Goal: Task Accomplishment & Management: Complete application form

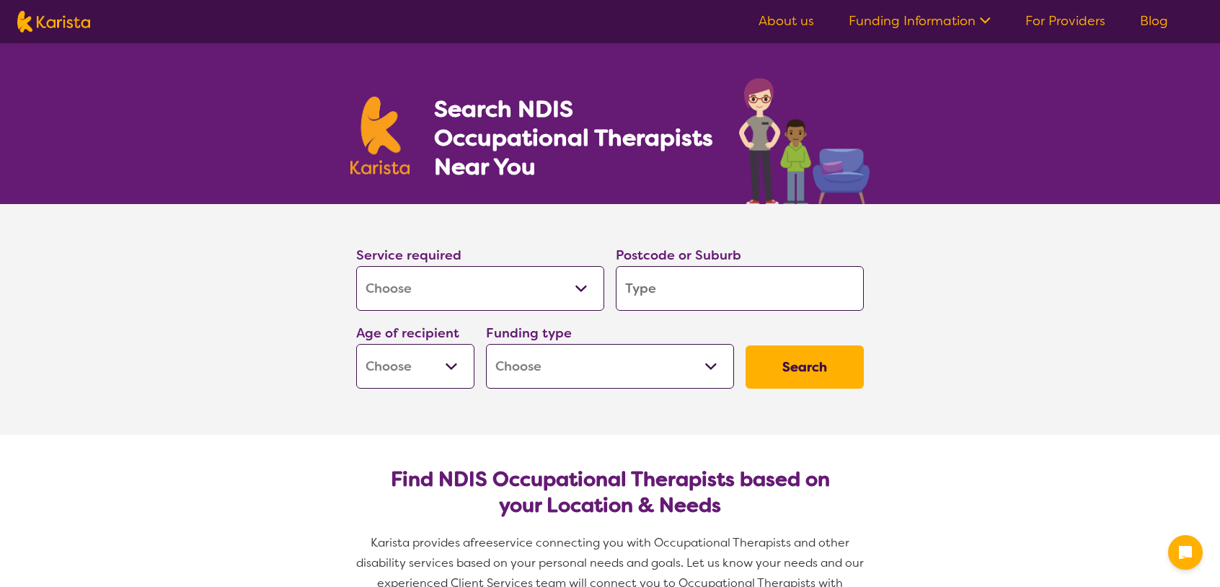
select select "[MEDICAL_DATA]"
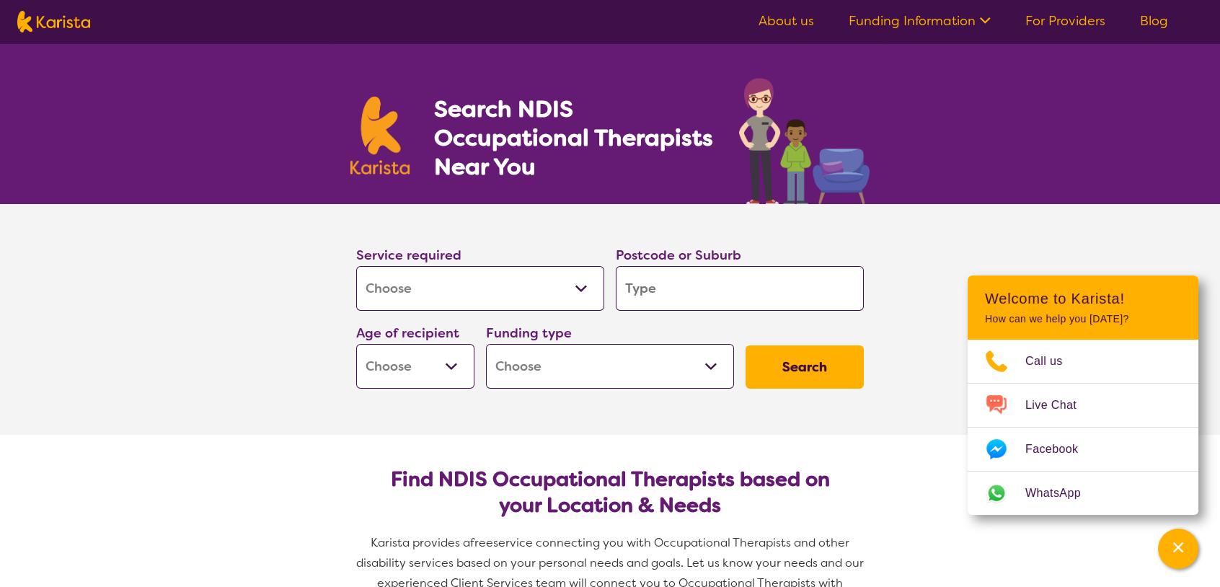
click at [673, 301] on input "search" at bounding box center [740, 288] width 248 height 45
type input "3"
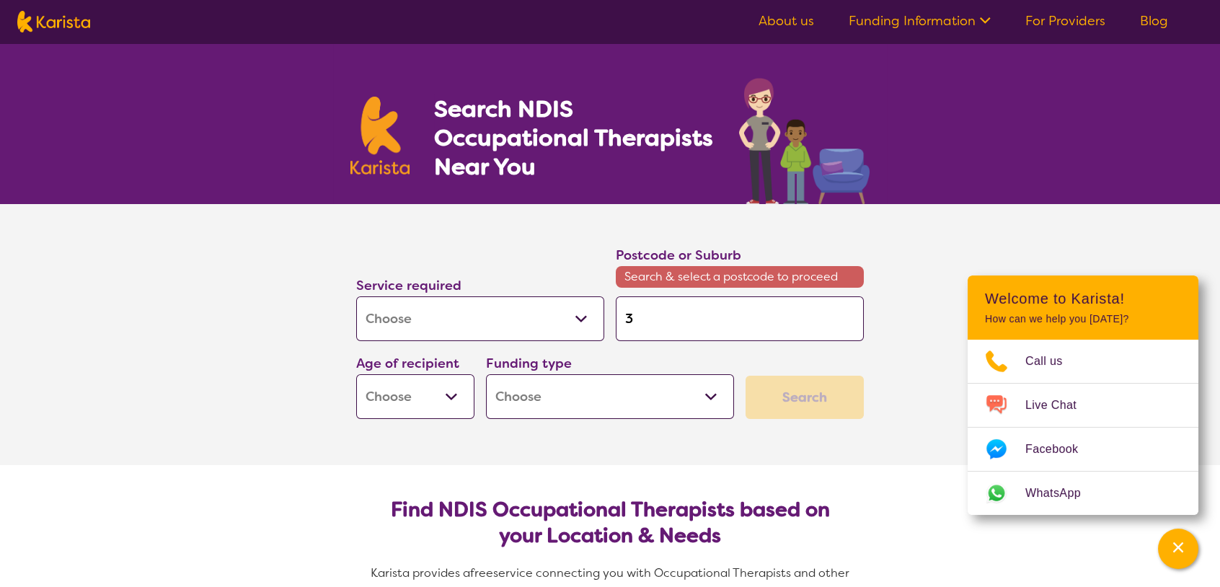
type input "38"
type input "380"
type input "3806"
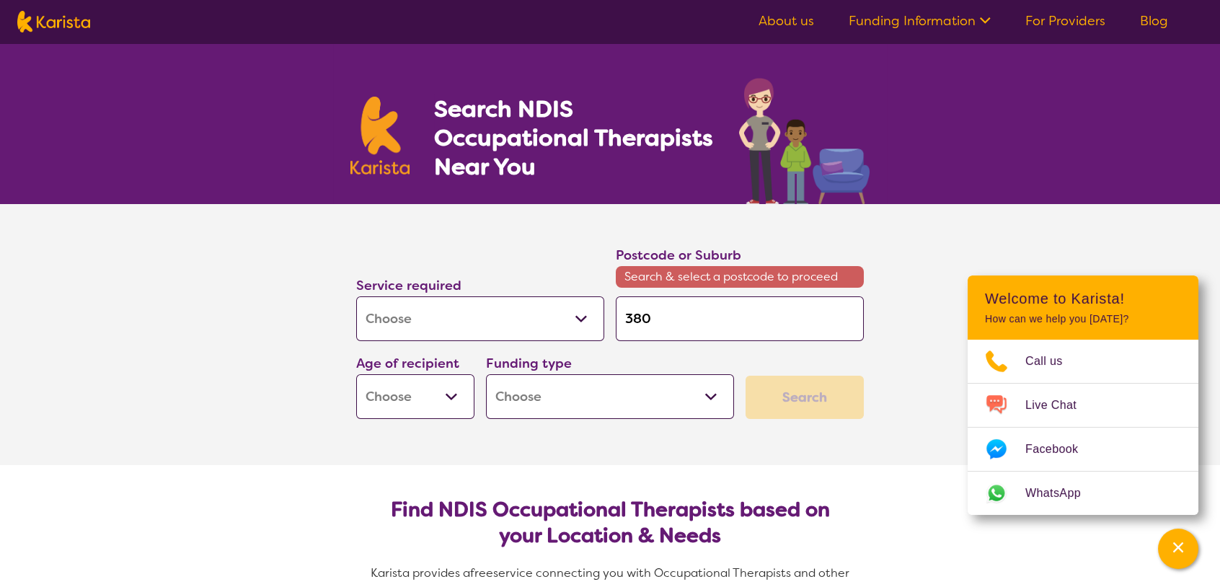
type input "3806"
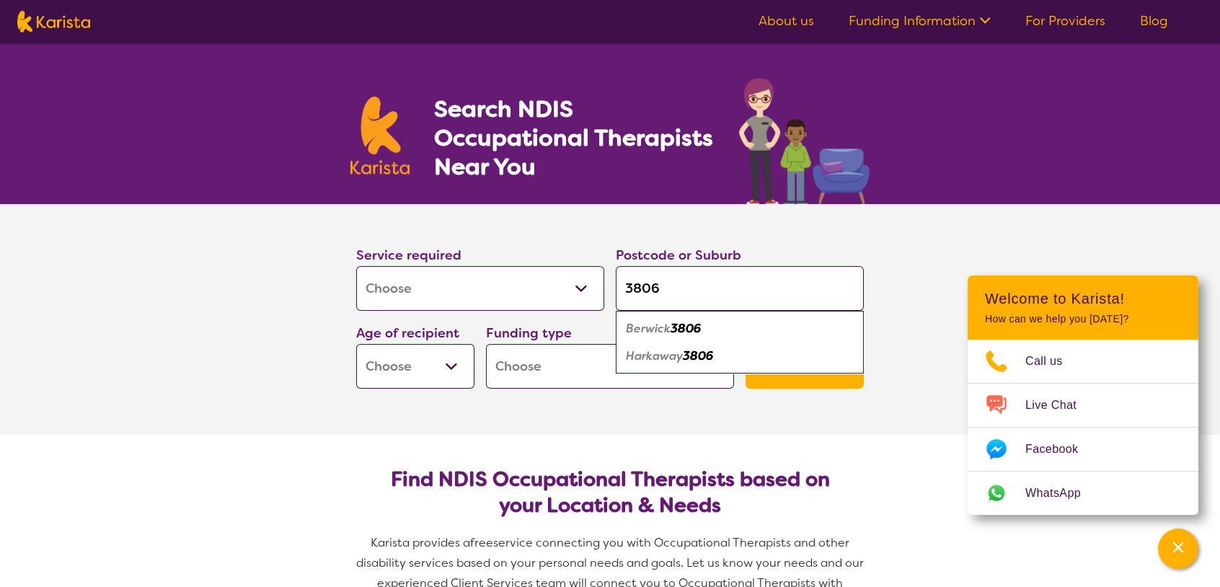
type input "3806"
click at [714, 320] on div "Berwick 3806" at bounding box center [740, 328] width 234 height 27
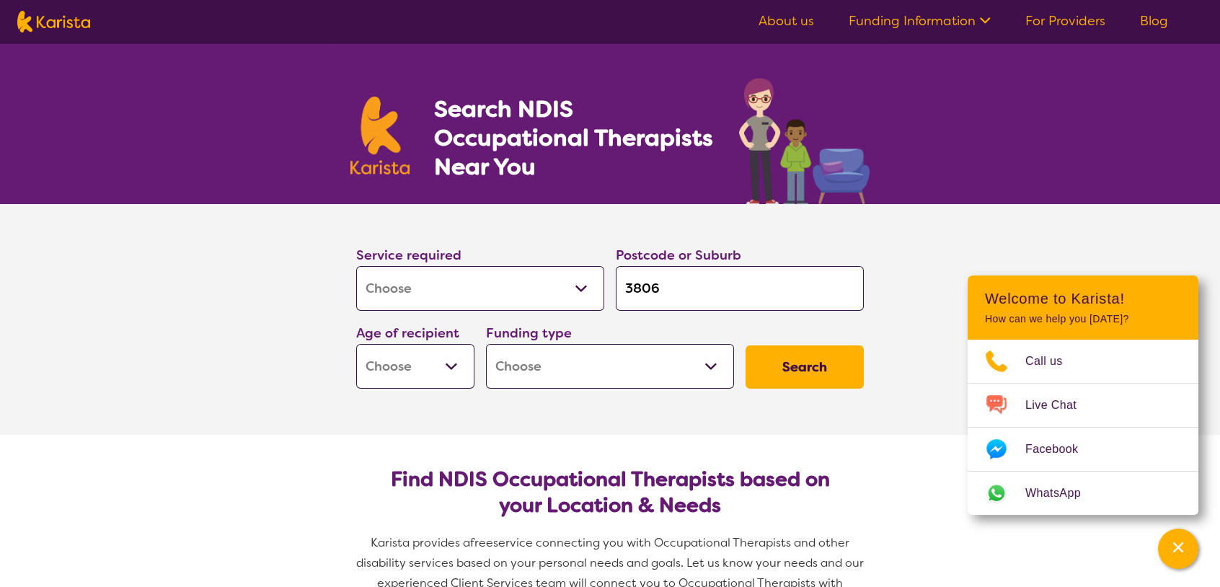
click at [458, 369] on select "Early Childhood - 0 to 9 Child - 10 to 11 Adolescent - 12 to 17 Adult - 18 to 6…" at bounding box center [415, 366] width 118 height 45
select select "AD"
click at [356, 344] on select "Early Childhood - 0 to 9 Child - 10 to 11 Adolescent - 12 to 17 Adult - 18 to 6…" at bounding box center [415, 366] width 118 height 45
select select "AD"
click at [652, 353] on select "Home Care Package (HCP) National Disability Insurance Scheme (NDIS) I don't know" at bounding box center [610, 366] width 248 height 45
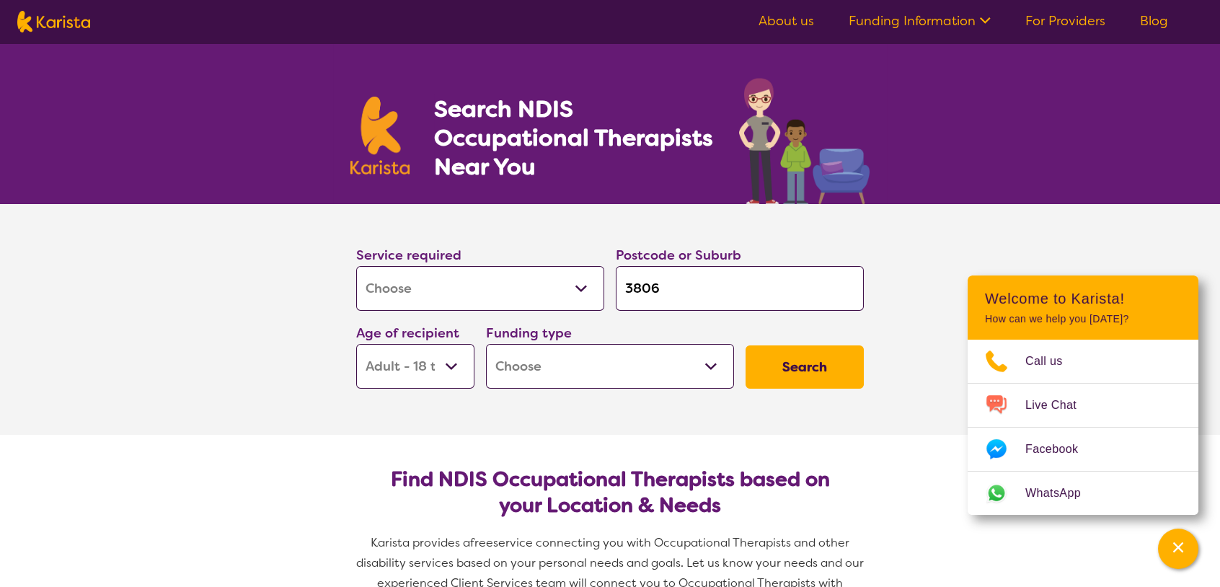
select select "NDIS"
click at [486, 344] on select "Home Care Package (HCP) National Disability Insurance Scheme (NDIS) I don't know" at bounding box center [610, 366] width 248 height 45
select select "NDIS"
click at [764, 376] on button "Search" at bounding box center [804, 366] width 118 height 43
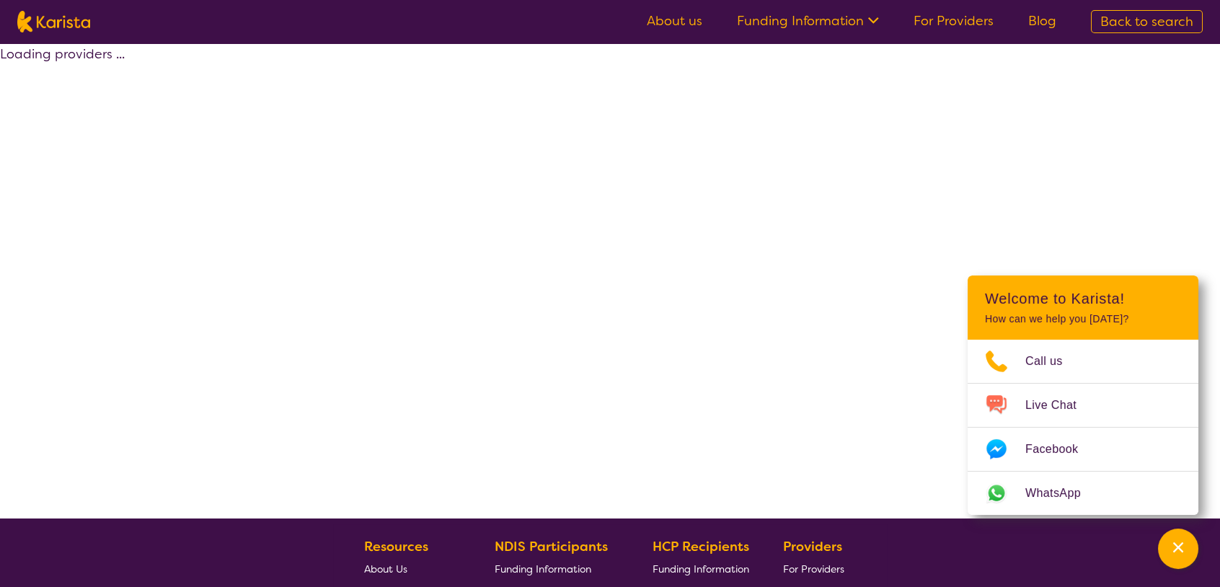
select select "by_score"
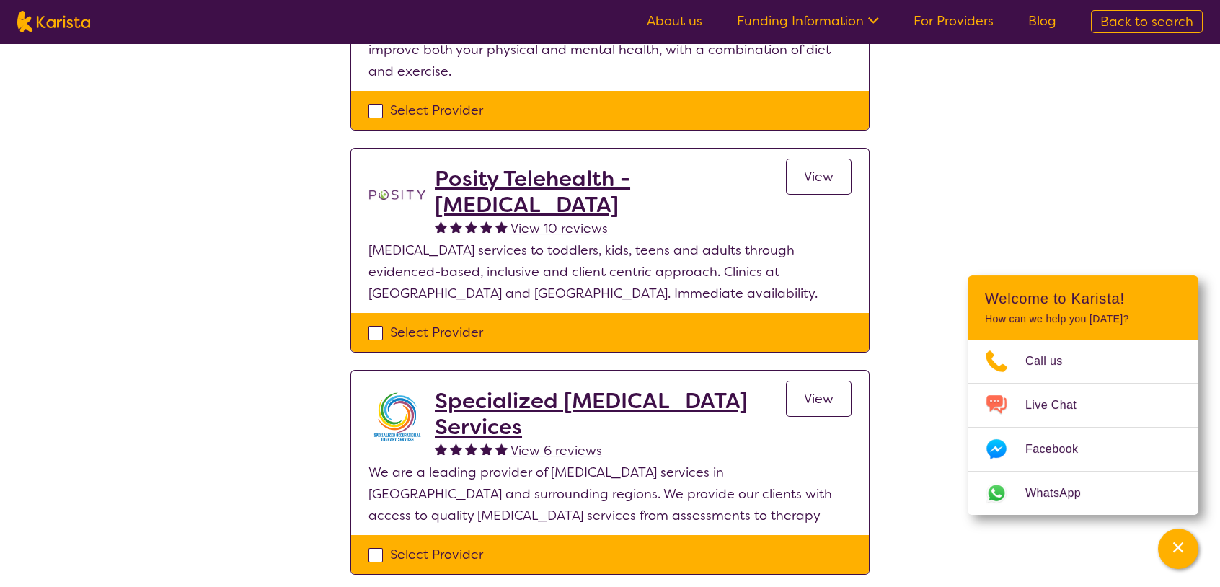
scroll to position [433, 0]
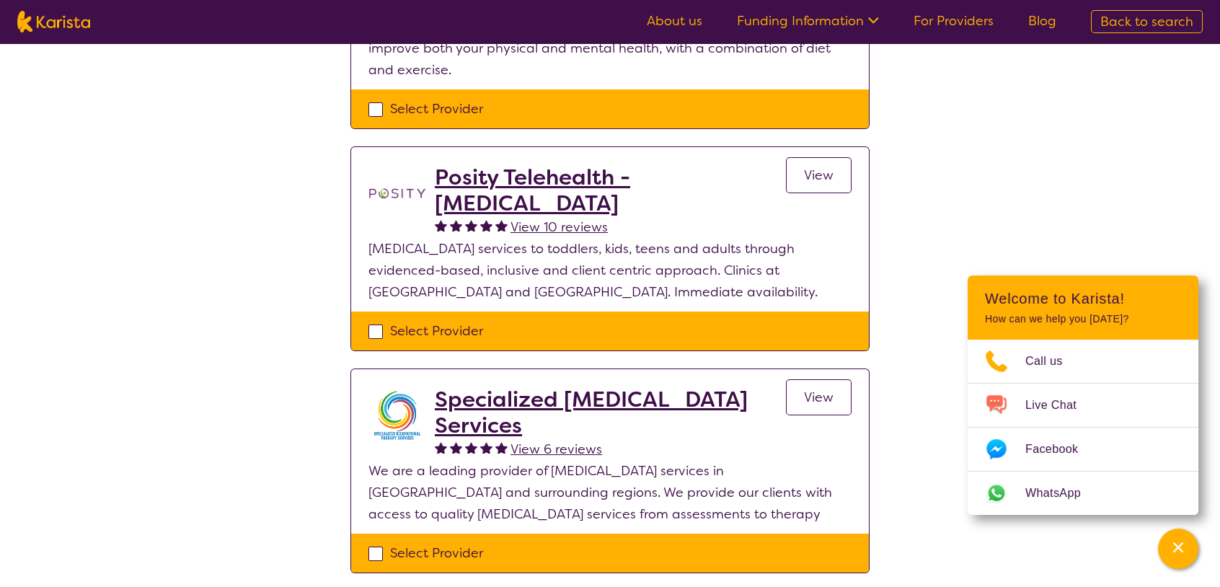
click at [598, 395] on h2 "Specialized [MEDICAL_DATA] Services" at bounding box center [610, 412] width 351 height 52
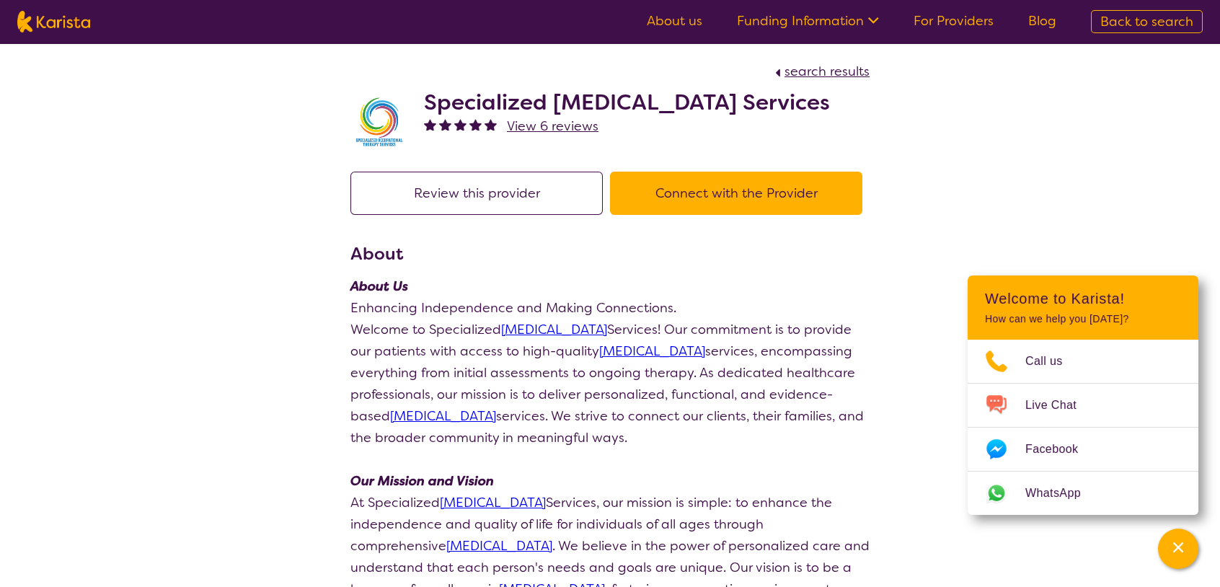
click at [556, 135] on span "View 6 reviews" at bounding box center [553, 126] width 92 height 17
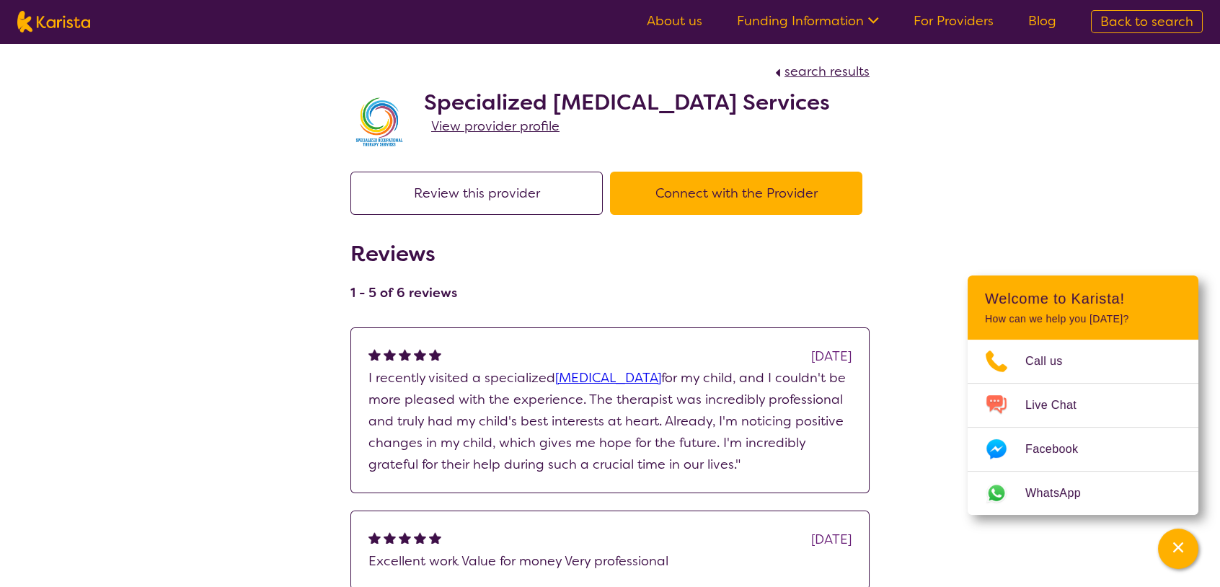
drag, startPoint x: 495, startPoint y: 118, endPoint x: 412, endPoint y: 99, distance: 85.9
click at [412, 99] on div "Specialized [MEDICAL_DATA] Services View provider profile" at bounding box center [609, 118] width 519 height 72
copy div "Specialized [MEDICAL_DATA] Services"
click at [531, 135] on span "View provider profile" at bounding box center [495, 126] width 128 height 17
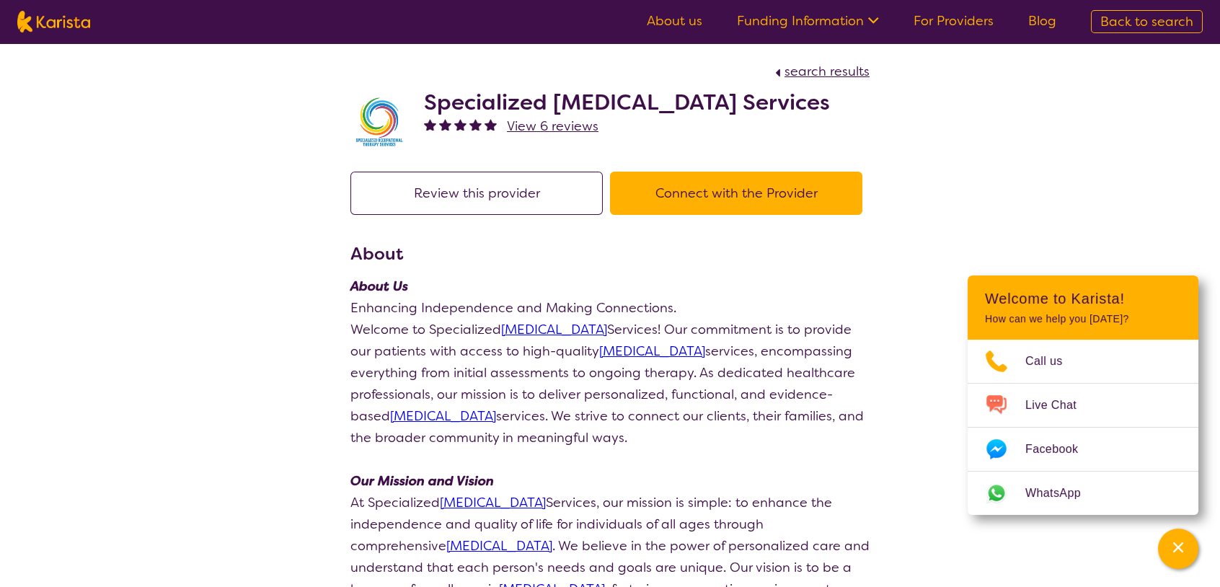
click at [517, 115] on h2 "Specialized [MEDICAL_DATA] Services" at bounding box center [627, 102] width 406 height 26
drag, startPoint x: 501, startPoint y: 127, endPoint x: 399, endPoint y: 109, distance: 103.9
click at [399, 109] on div "Specialized [MEDICAL_DATA] Services View 6 reviews" at bounding box center [609, 118] width 519 height 72
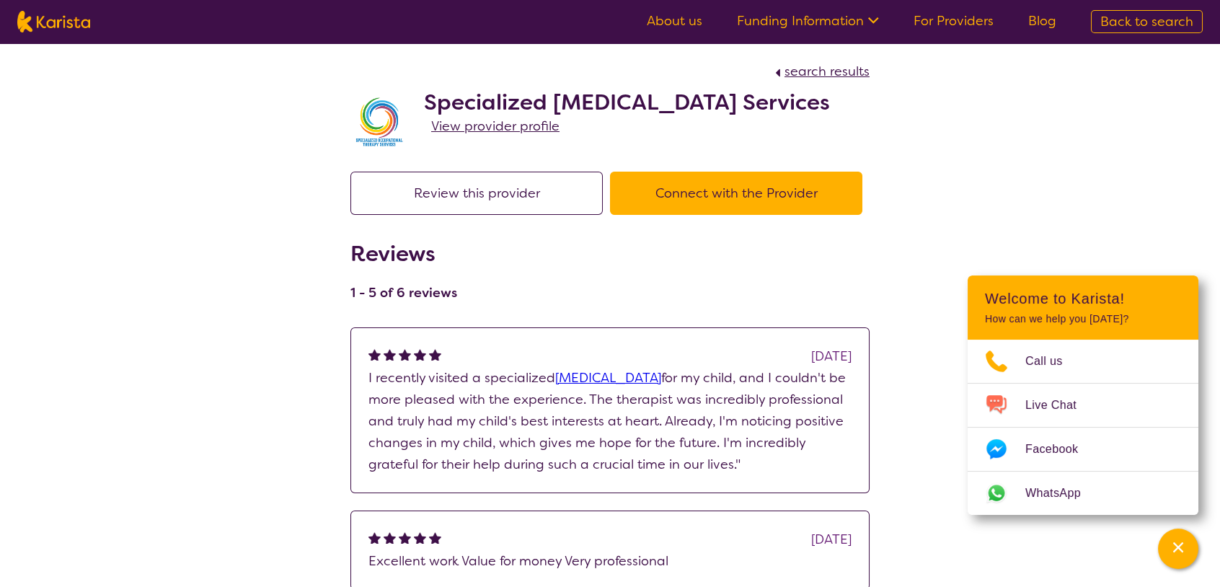
click at [665, 215] on button "Connect with the Provider" at bounding box center [736, 193] width 252 height 43
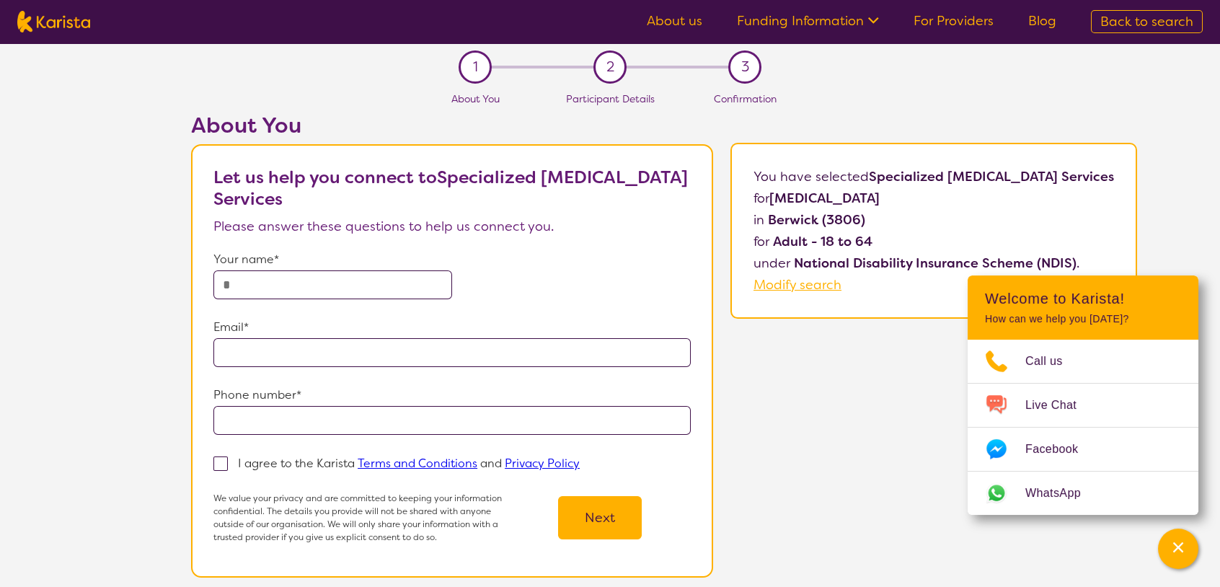
click at [347, 291] on input "text" at bounding box center [332, 284] width 239 height 29
click at [356, 294] on input "text" at bounding box center [332, 284] width 239 height 29
type input "**********"
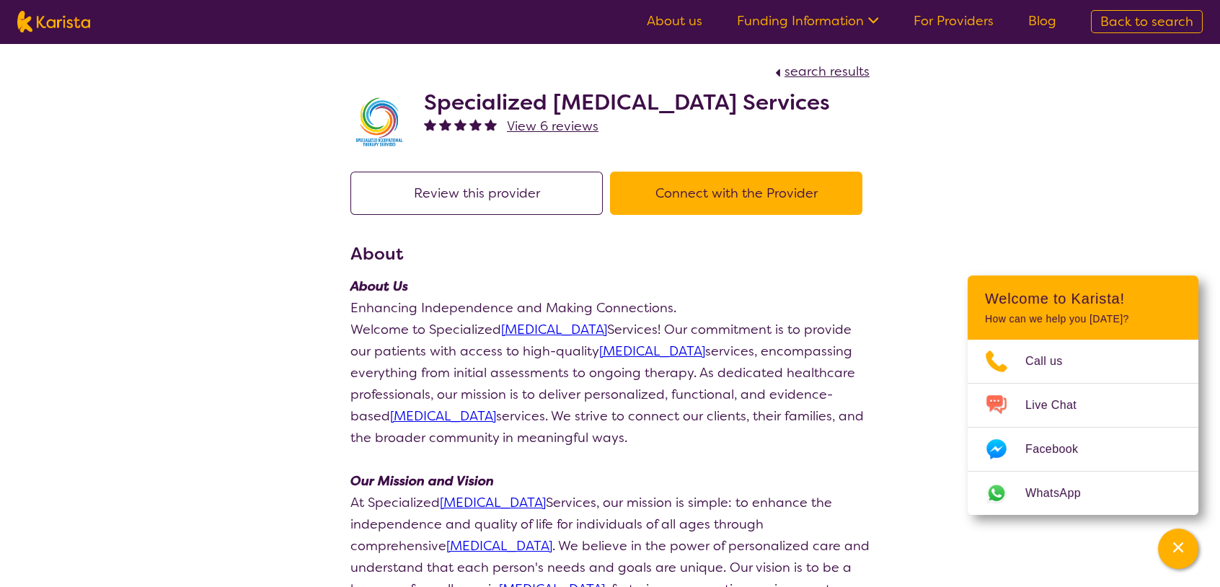
click at [585, 135] on span "View 6 reviews" at bounding box center [553, 126] width 92 height 17
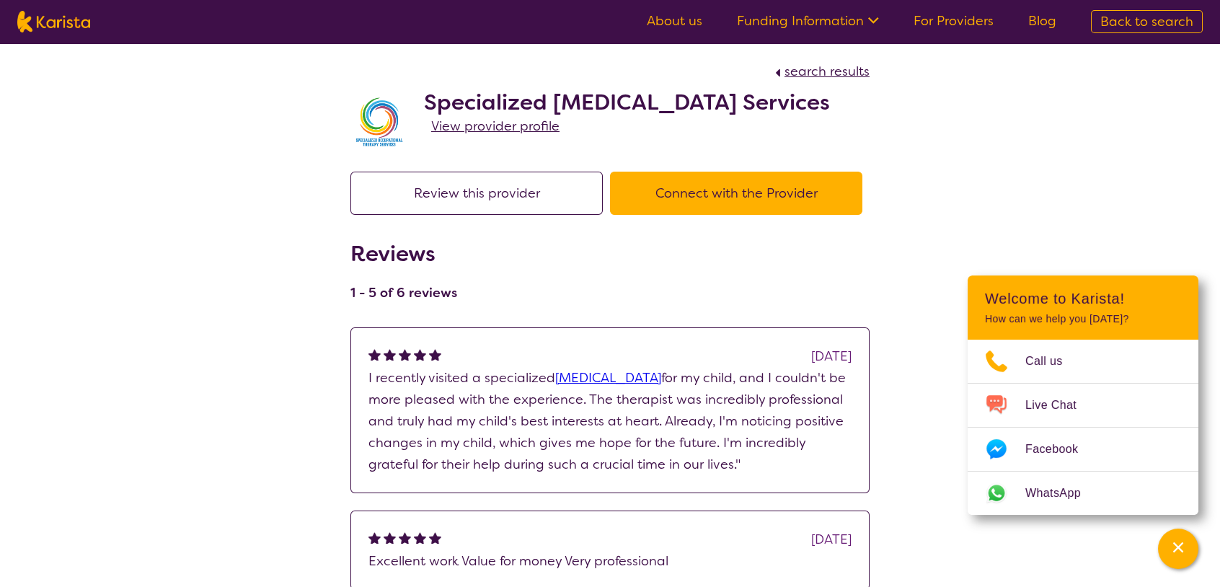
click at [513, 135] on span "View provider profile" at bounding box center [495, 126] width 128 height 17
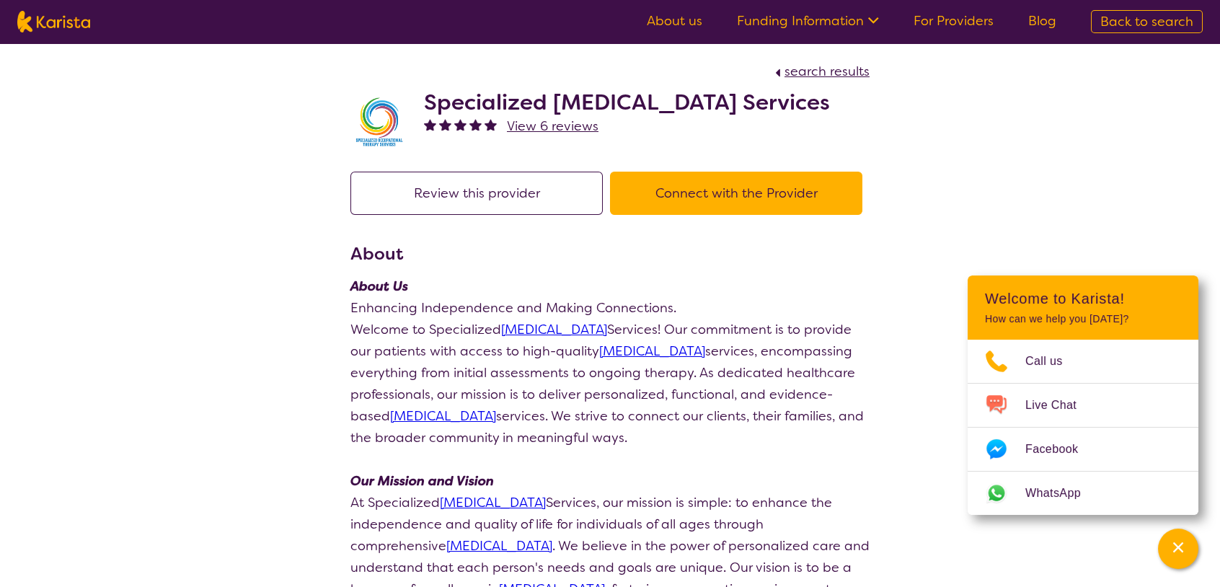
drag, startPoint x: 519, startPoint y: 131, endPoint x: 404, endPoint y: 93, distance: 121.5
click at [404, 93] on div "Specialized [MEDICAL_DATA] Services View 6 reviews" at bounding box center [609, 118] width 519 height 72
copy div "Specialized [MEDICAL_DATA] Services"
click at [720, 215] on button "Connect with the Provider" at bounding box center [736, 193] width 252 height 43
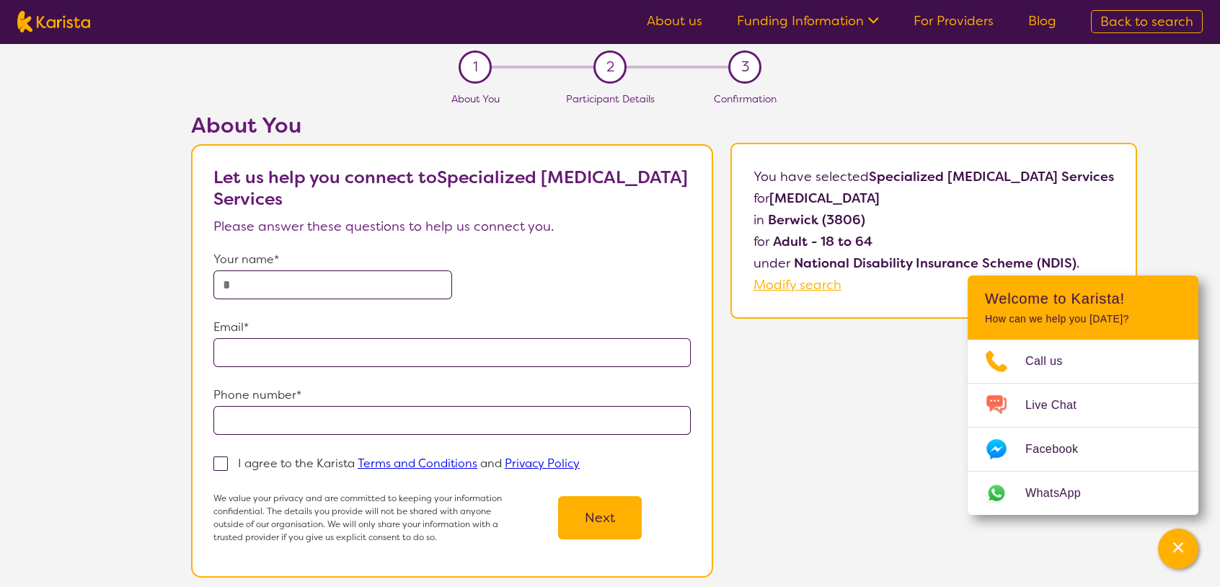
click at [387, 286] on input "text" at bounding box center [332, 284] width 239 height 29
type input "**********"
click at [461, 351] on input "email" at bounding box center [451, 352] width 477 height 29
type input "**********"
click at [248, 284] on input "**********" at bounding box center [332, 284] width 239 height 29
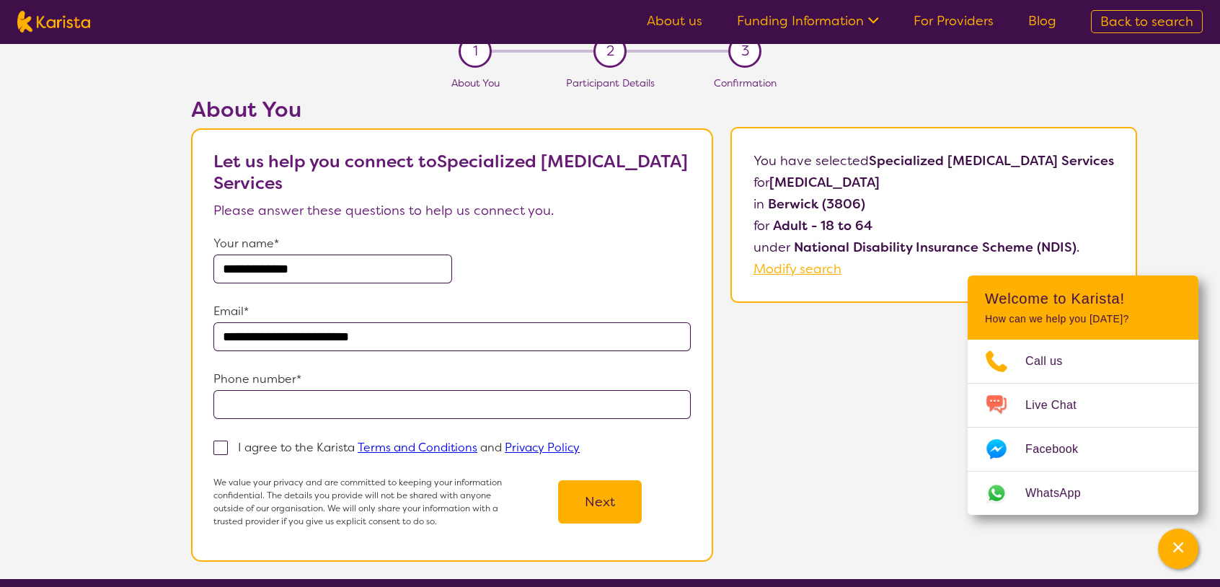
scroll to position [48, 0]
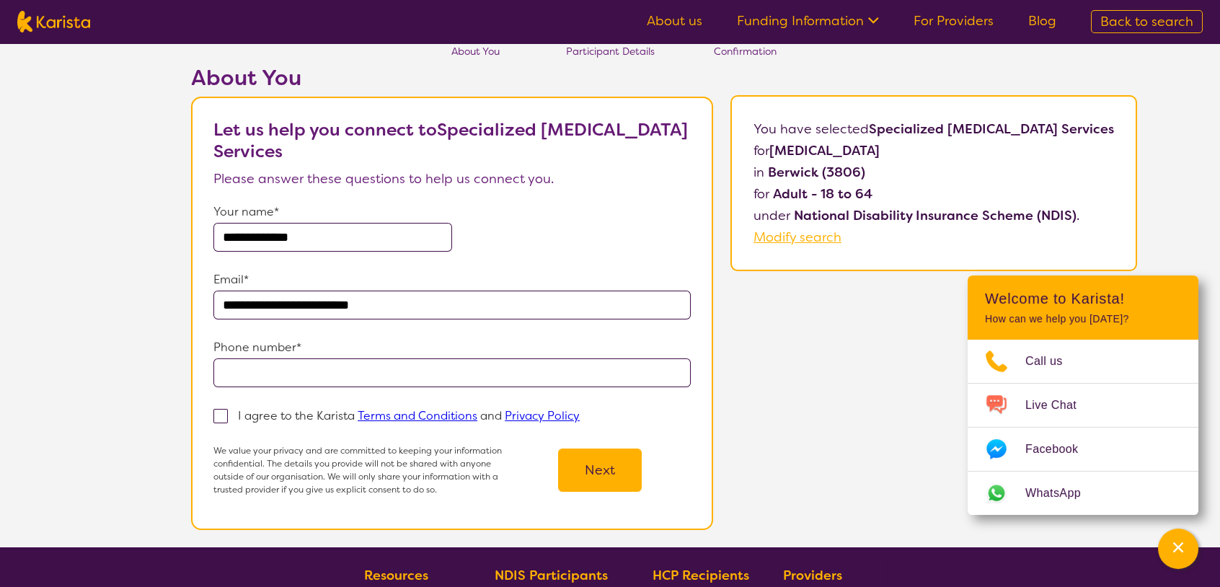
type input "**********"
click at [362, 363] on input "tel" at bounding box center [451, 372] width 477 height 29
type input "**********"
click at [213, 411] on span at bounding box center [220, 416] width 14 height 14
click at [580, 411] on input "I agree to the Karista Terms and Conditions and Privacy Policy" at bounding box center [584, 414] width 9 height 9
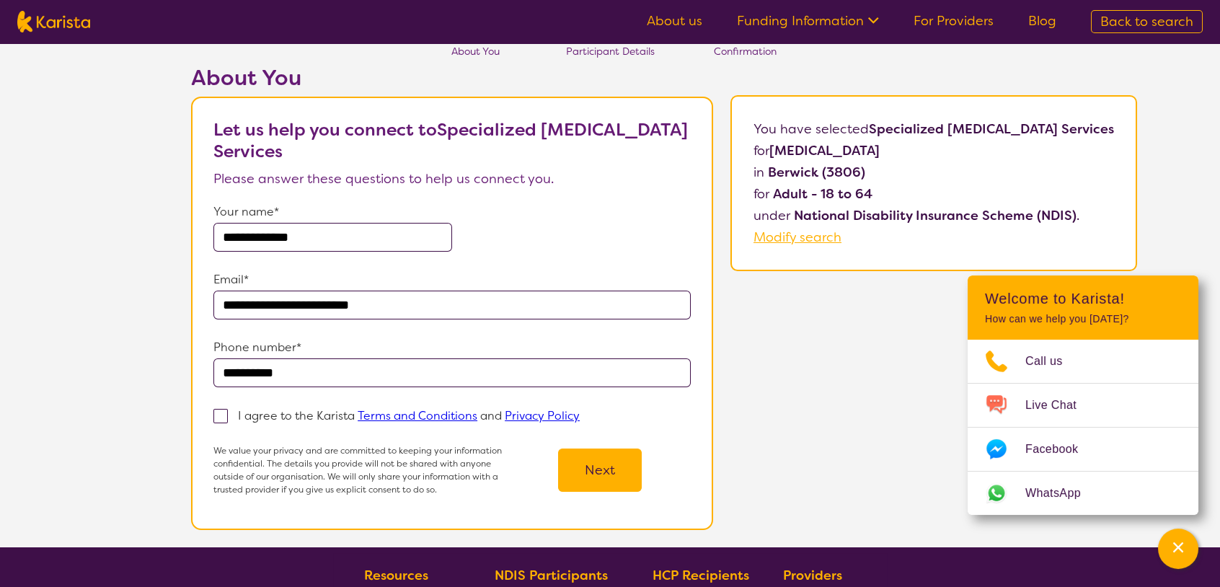
checkbox input "true"
click at [588, 477] on button "Next" at bounding box center [600, 469] width 84 height 43
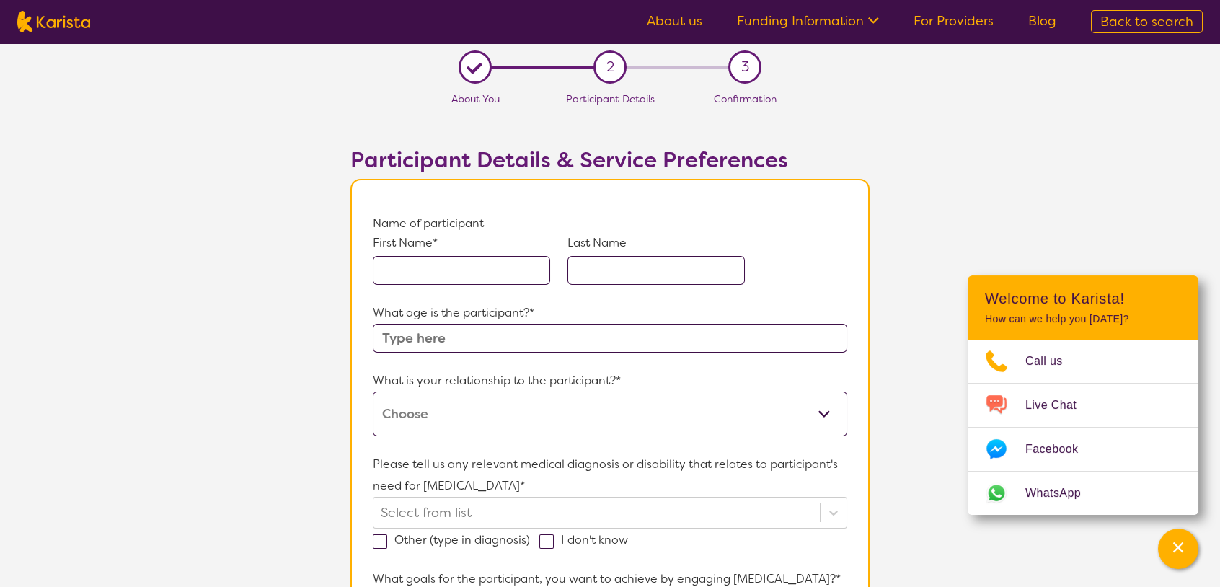
click at [485, 265] on input "text" at bounding box center [461, 270] width 177 height 29
drag, startPoint x: 426, startPoint y: 274, endPoint x: 333, endPoint y: 272, distance: 93.0
paste input "hammad"
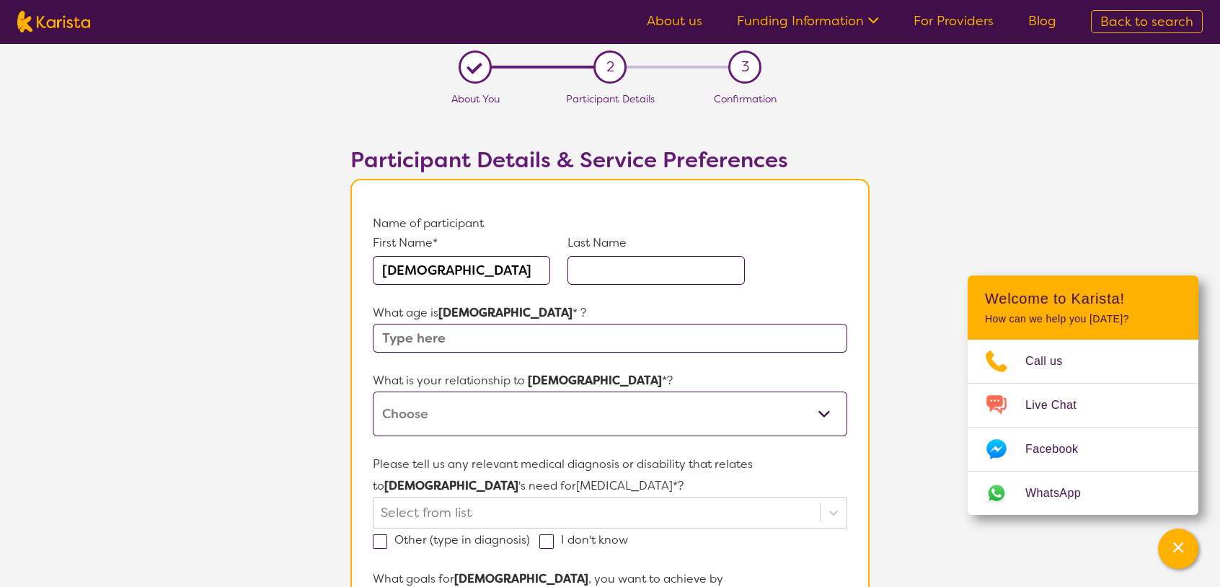
type input "[DEMOGRAPHIC_DATA]"
click at [619, 259] on input "text" at bounding box center [655, 270] width 177 height 29
type input "Wardack"
click at [593, 342] on input "text" at bounding box center [610, 338] width 474 height 29
type input "67"
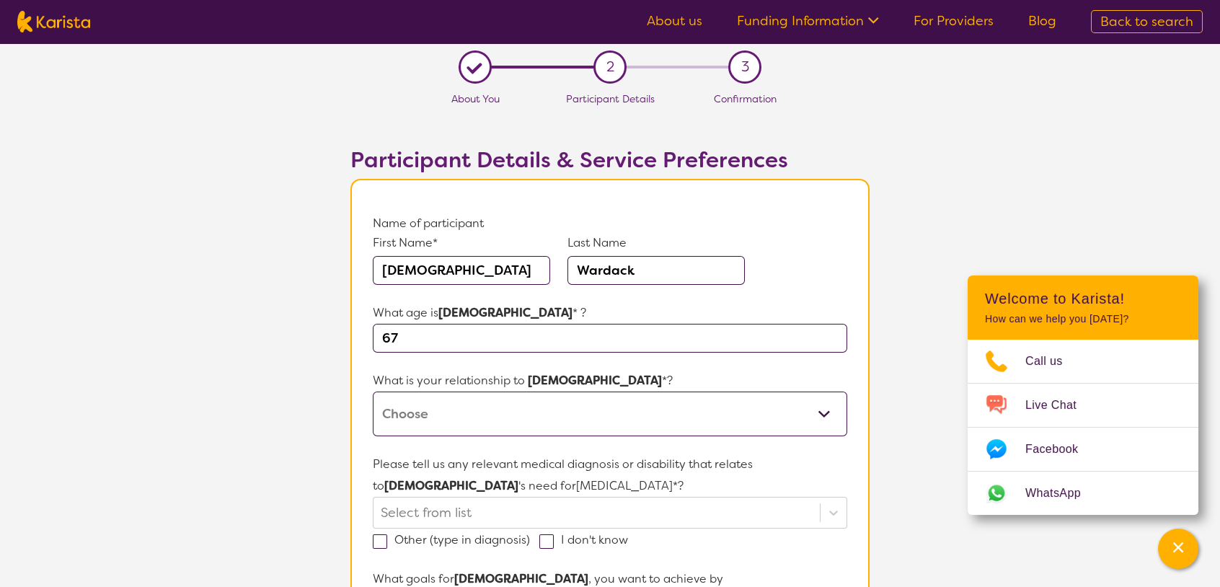
click at [536, 412] on select "This request is for myself I am their parent I am their child I am their spouse…" at bounding box center [610, 413] width 474 height 45
select select "I am their Support Coordinator"
click at [373, 391] on select "This request is for myself I am their parent I am their child I am their spouse…" at bounding box center [610, 413] width 474 height 45
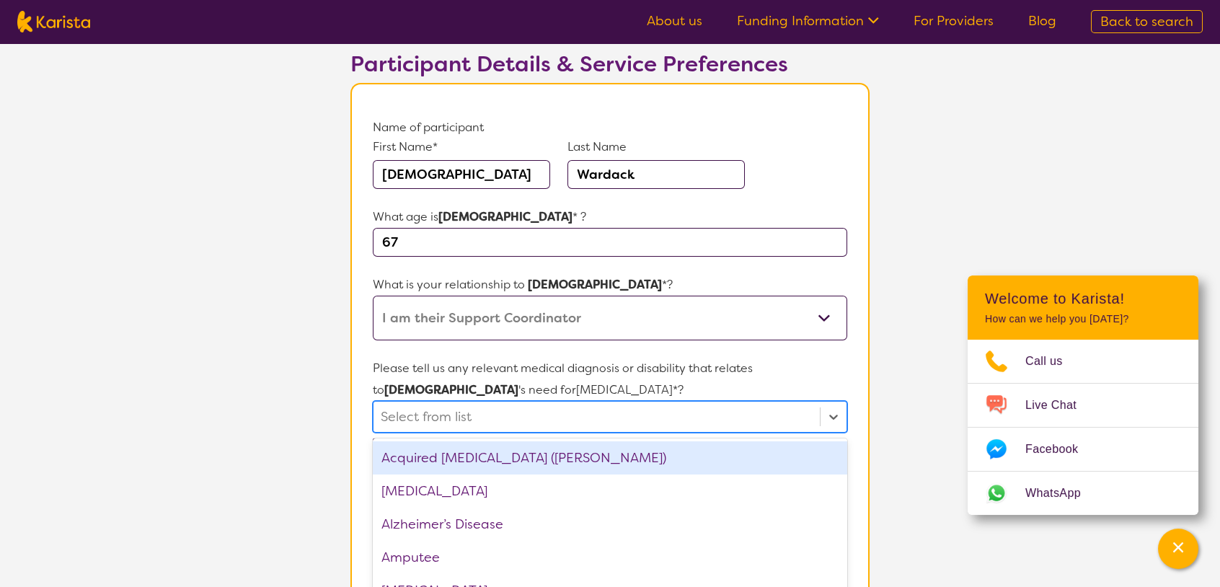
scroll to position [168, 0]
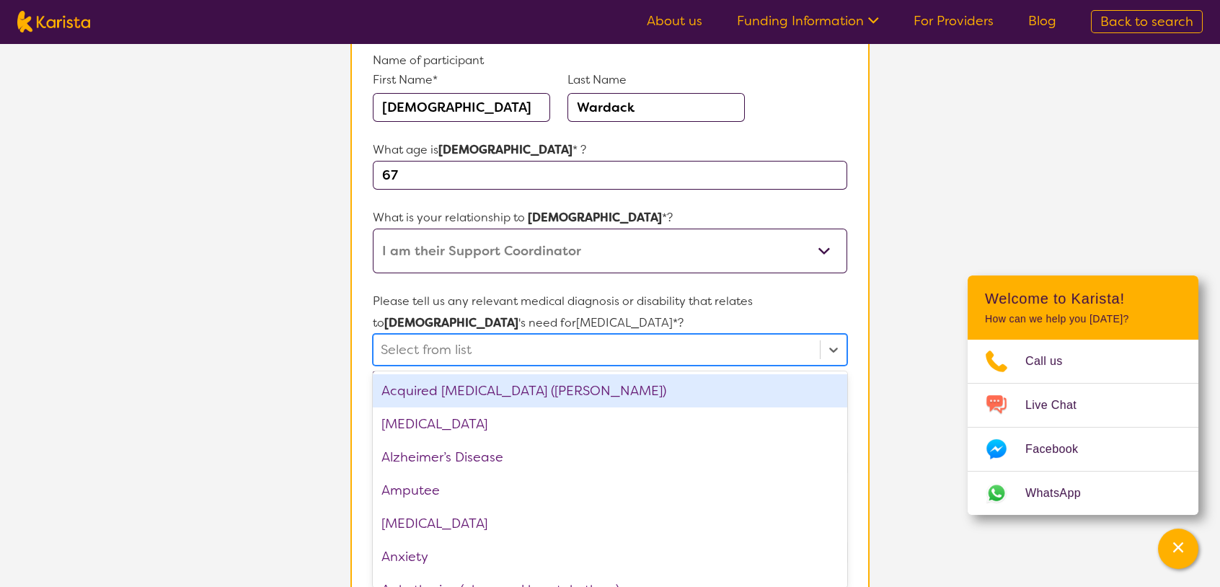
click at [582, 365] on div "option Acquired [MEDICAL_DATA] (ABI) focused, 1 of 75. 75 results available. Us…" at bounding box center [610, 350] width 474 height 32
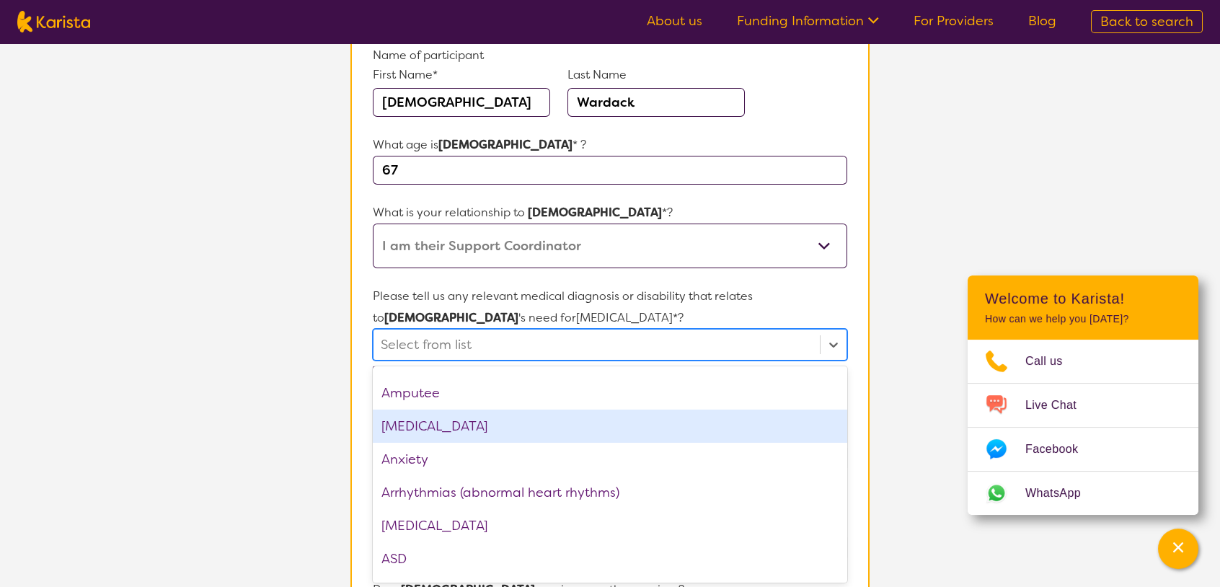
scroll to position [96, 0]
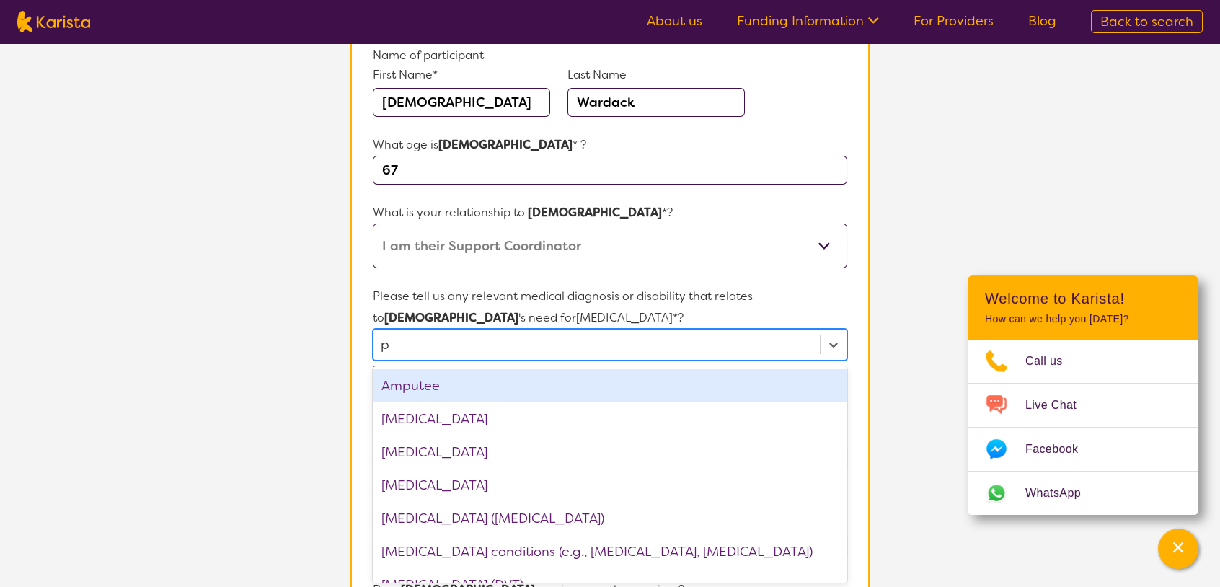
type input "ps"
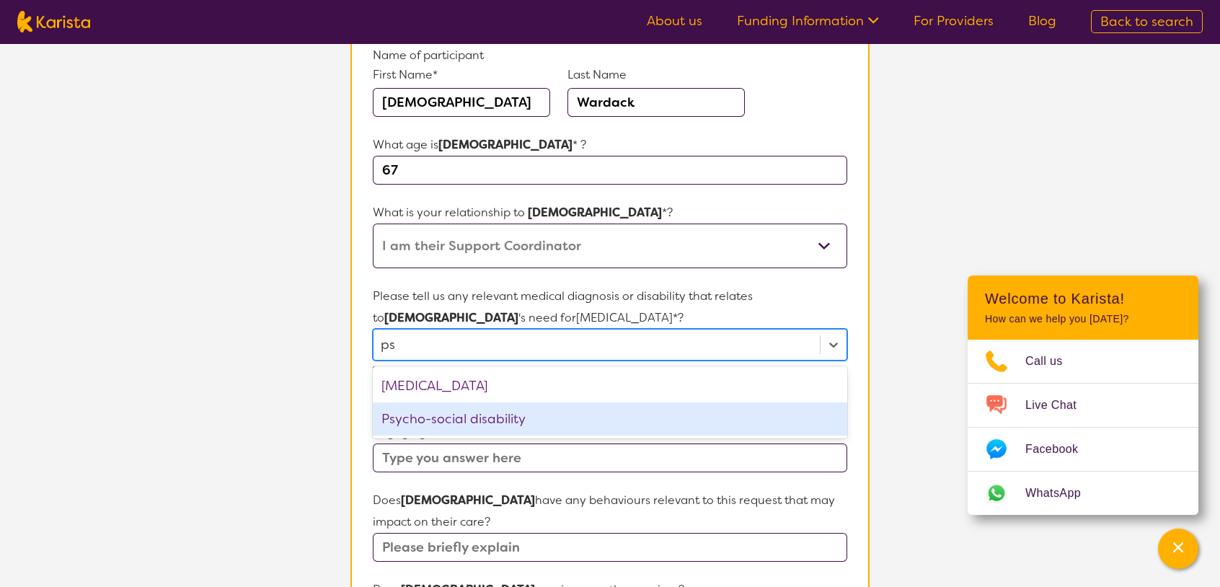
click at [562, 411] on div "Psycho-social disability" at bounding box center [610, 418] width 474 height 33
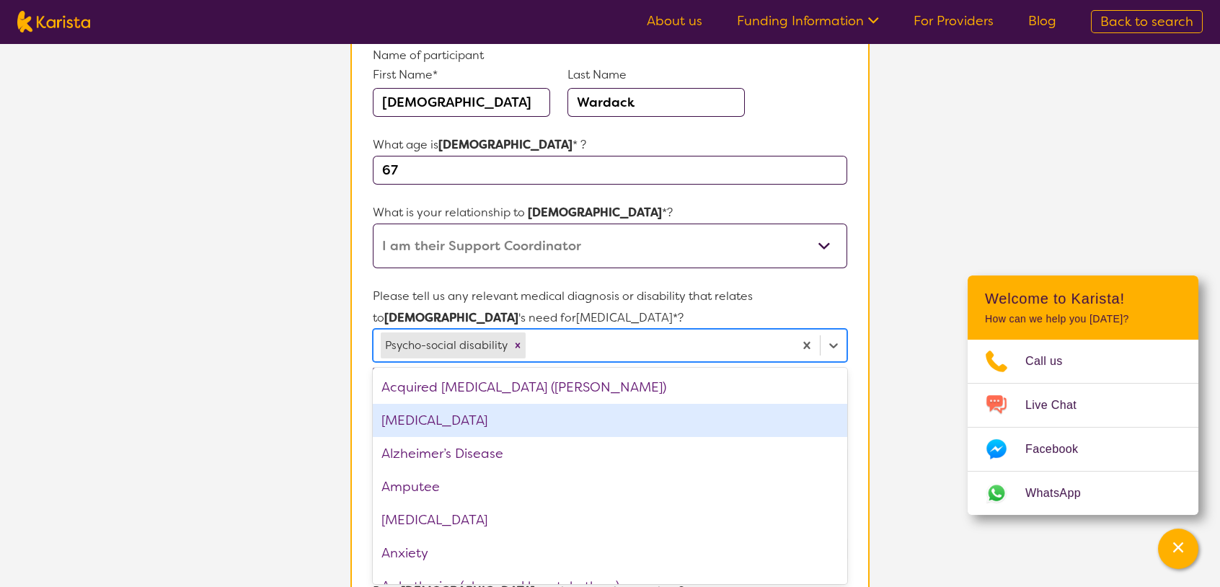
click at [907, 301] on section "L About You 2 Participant Details 3 Confirmation Participant Details & Service …" at bounding box center [610, 522] width 1220 height 1294
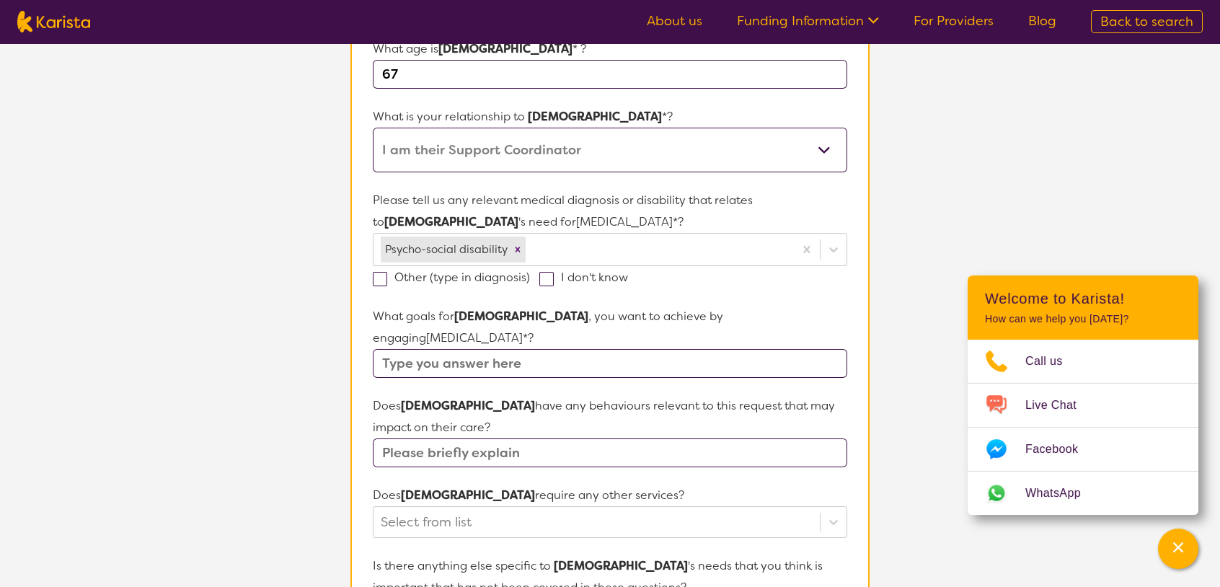
scroll to position [312, 0]
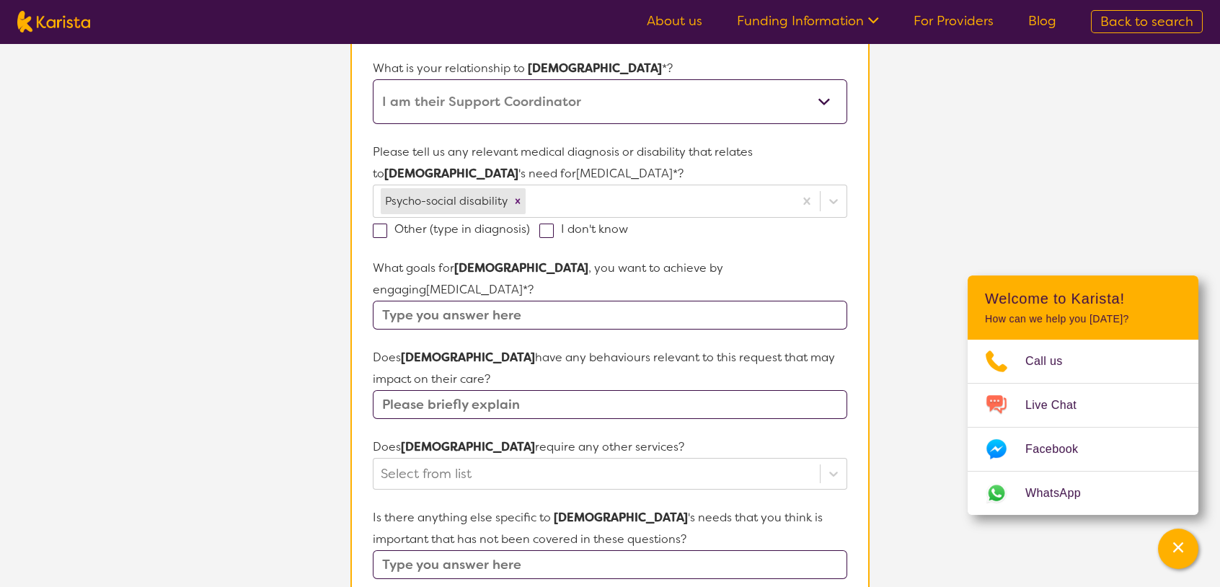
click at [545, 227] on span at bounding box center [546, 230] width 14 height 14
click at [628, 227] on input "I don't know" at bounding box center [632, 227] width 9 height 9
checkbox input "true"
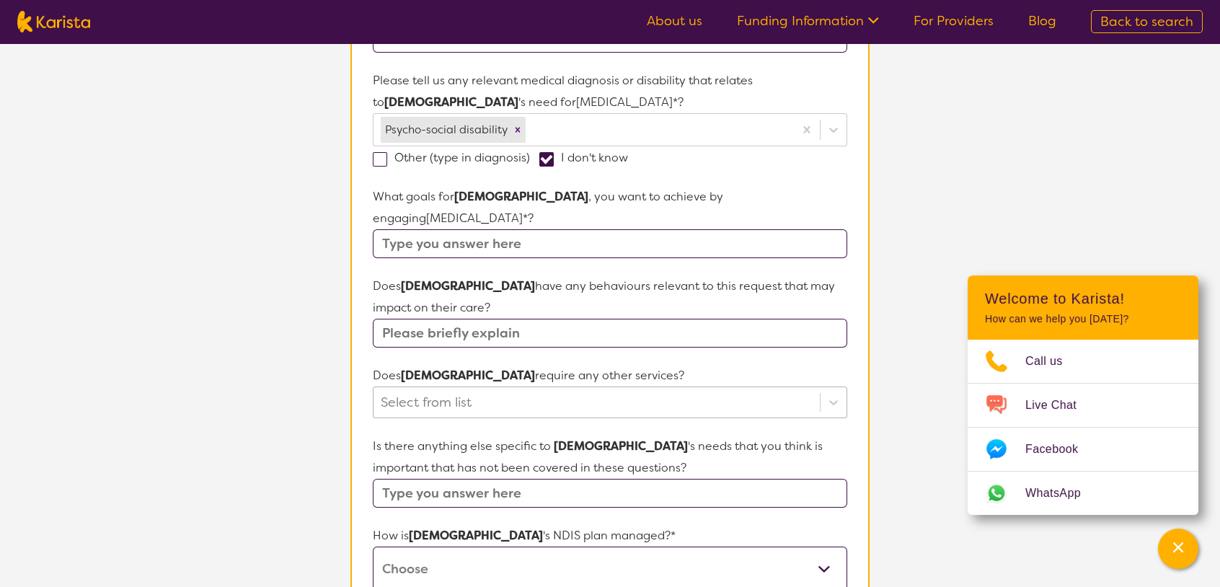
scroll to position [384, 0]
click at [682, 244] on input "text" at bounding box center [610, 243] width 474 height 29
click at [407, 237] on input "Fuctional Capacity report" at bounding box center [610, 243] width 474 height 29
type input "Functional Capacity report"
click at [556, 332] on input "text" at bounding box center [610, 332] width 474 height 29
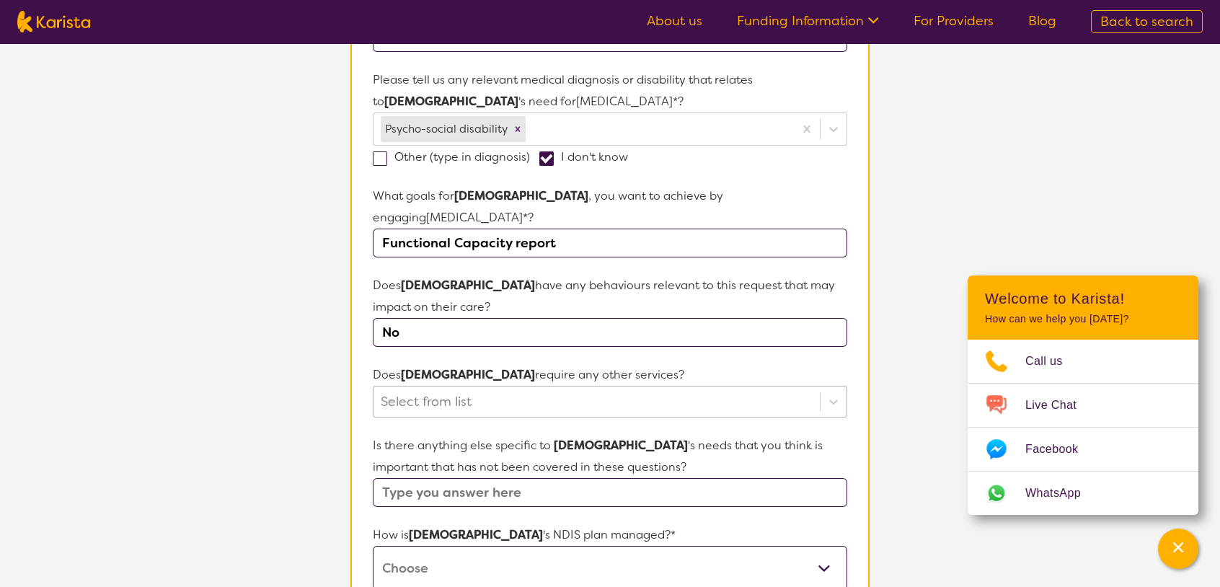
type input "No"
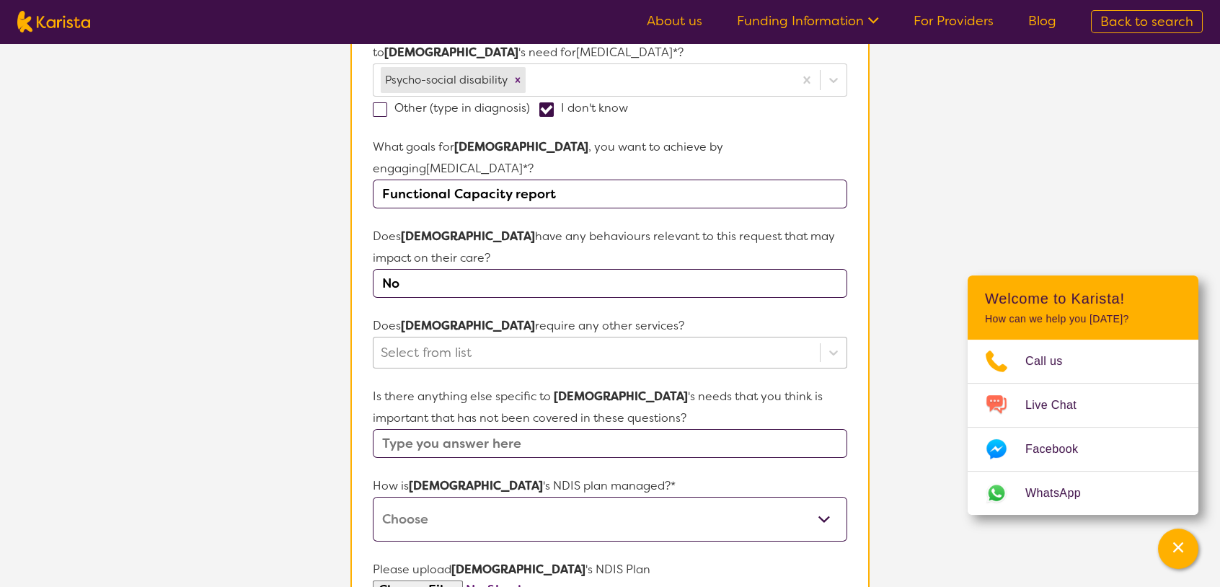
click at [584, 368] on div "Select from list" at bounding box center [610, 353] width 474 height 32
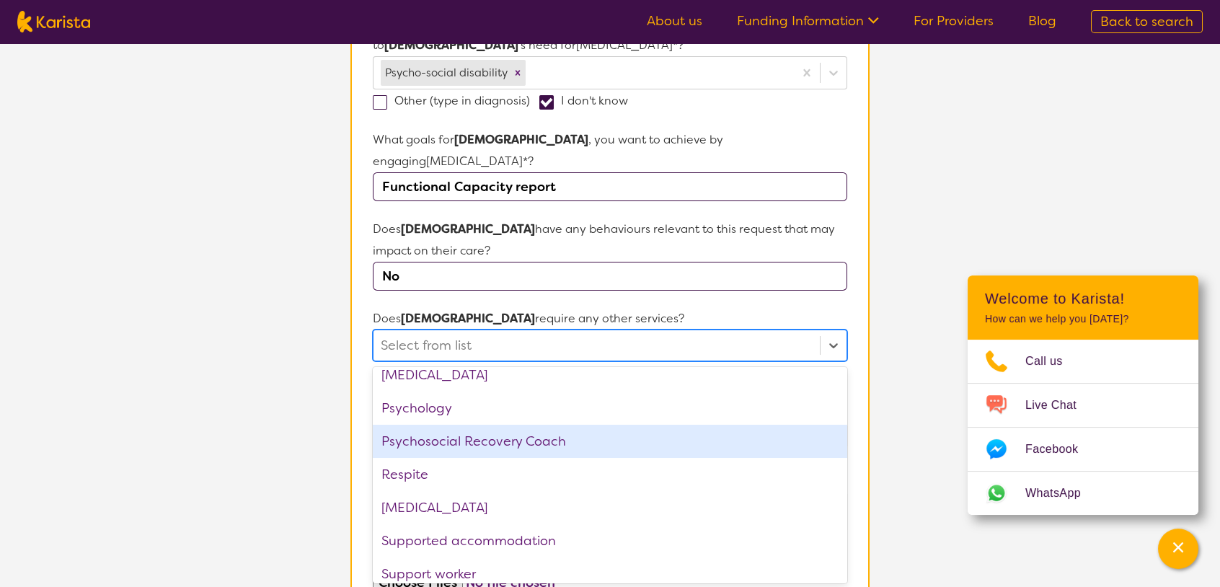
scroll to position [485, 0]
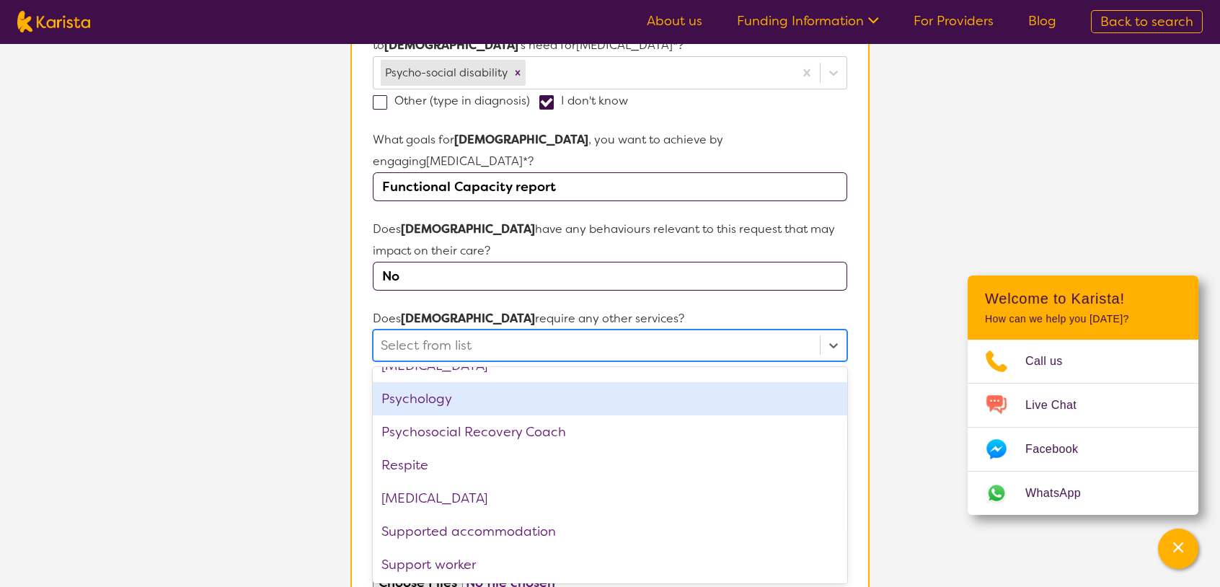
click at [916, 345] on section "L About You 2 Participant Details 3 Confirmation Participant Details & Service …" at bounding box center [610, 250] width 1220 height 1294
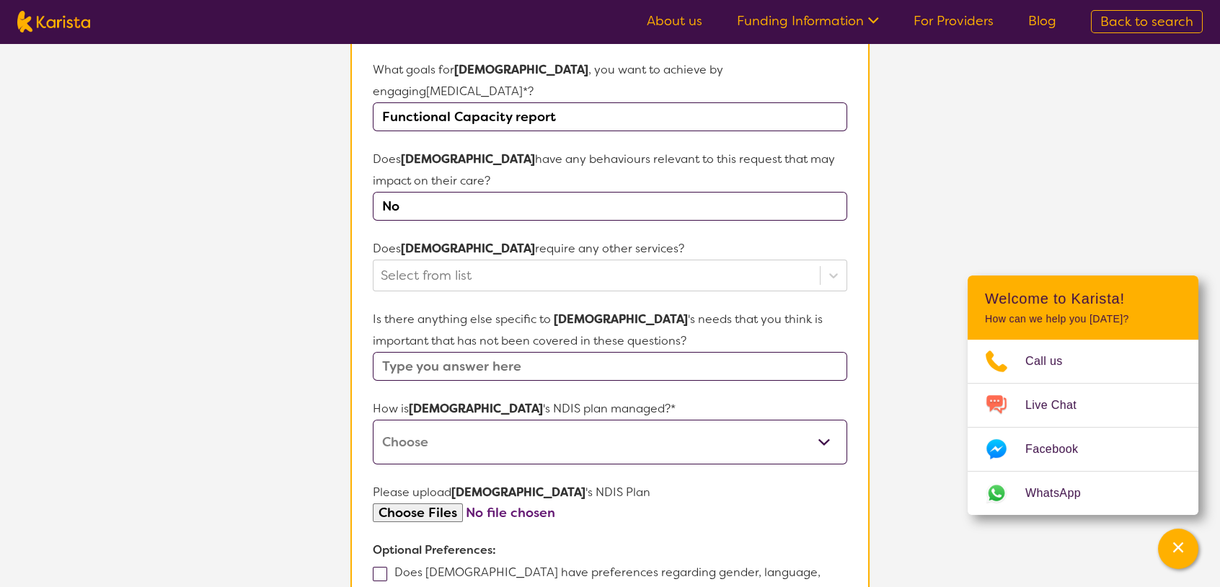
scroll to position [513, 0]
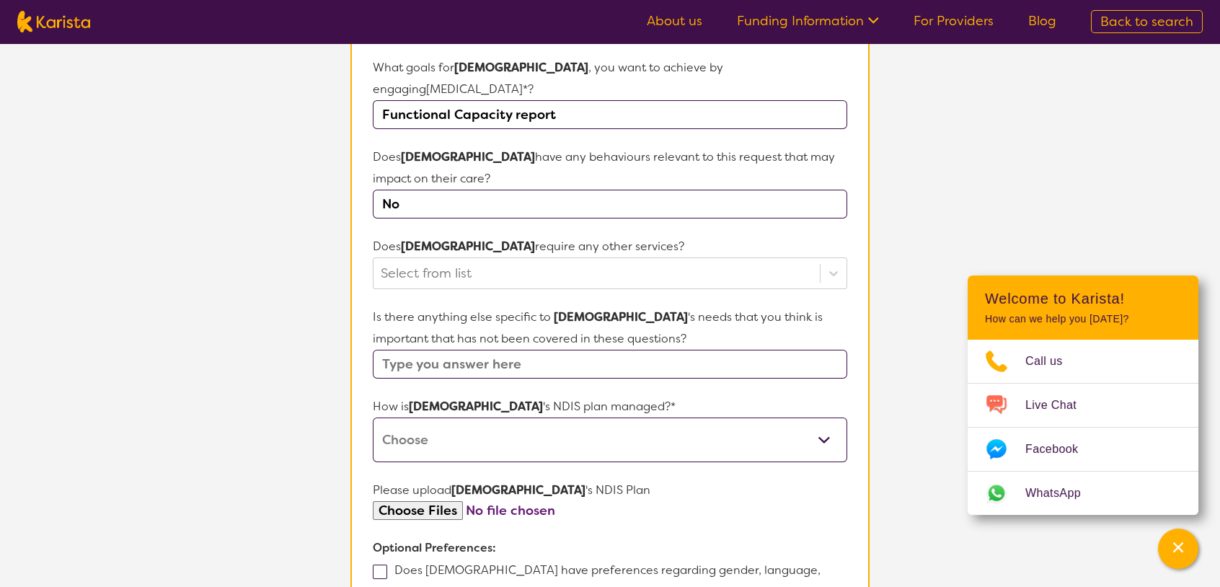
click at [582, 360] on input "text" at bounding box center [610, 364] width 474 height 29
type input "No"
click at [691, 420] on select "Self-managed NDIS plan Managed by a registered plan management provider (not th…" at bounding box center [610, 439] width 474 height 45
select select "Plan Managed"
click at [373, 417] on select "Self-managed NDIS plan Managed by a registered plan management provider (not th…" at bounding box center [610, 439] width 474 height 45
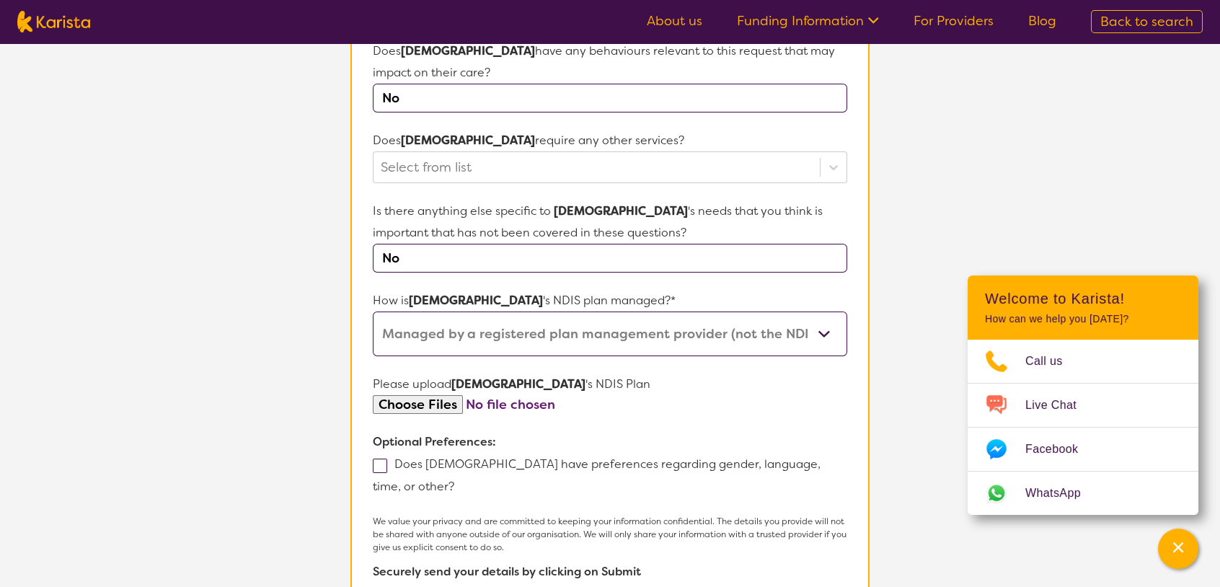
scroll to position [633, 0]
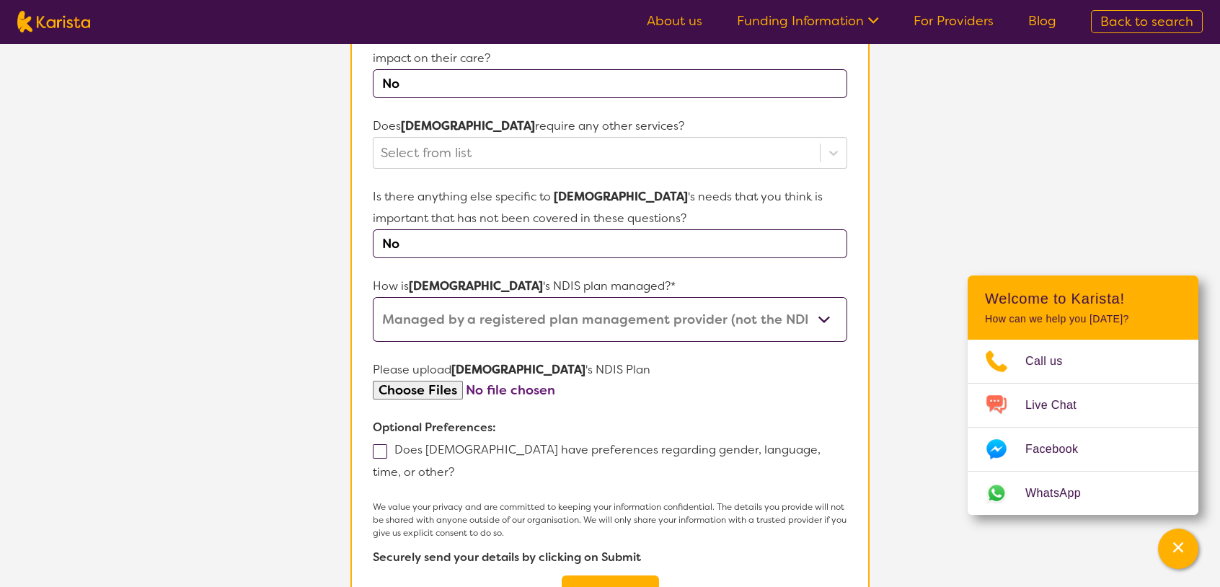
click at [383, 448] on span at bounding box center [380, 451] width 14 height 14
click at [454, 466] on input "Does [DEMOGRAPHIC_DATA] have preferences regarding gender, language, time, or o…" at bounding box center [458, 470] width 9 height 9
checkbox input "true"
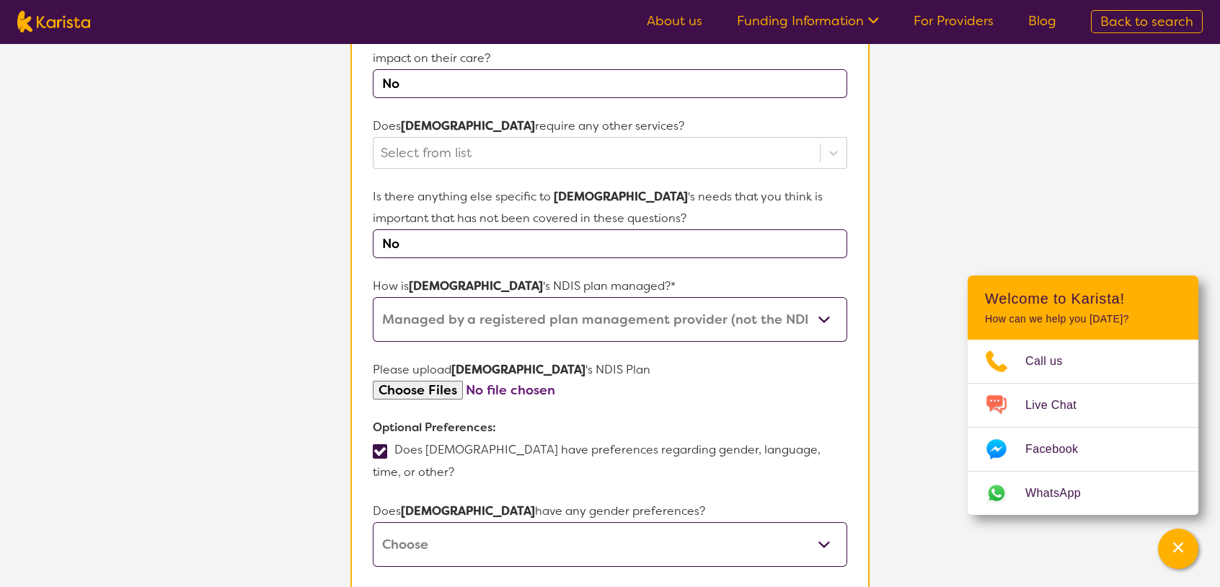
click at [472, 529] on select "[DEMOGRAPHIC_DATA] [DEMOGRAPHIC_DATA] Other No Preference" at bounding box center [610, 544] width 474 height 45
select select "[DEMOGRAPHIC_DATA]"
click at [373, 522] on select "[DEMOGRAPHIC_DATA] [DEMOGRAPHIC_DATA] Other No Preference" at bounding box center [610, 544] width 474 height 45
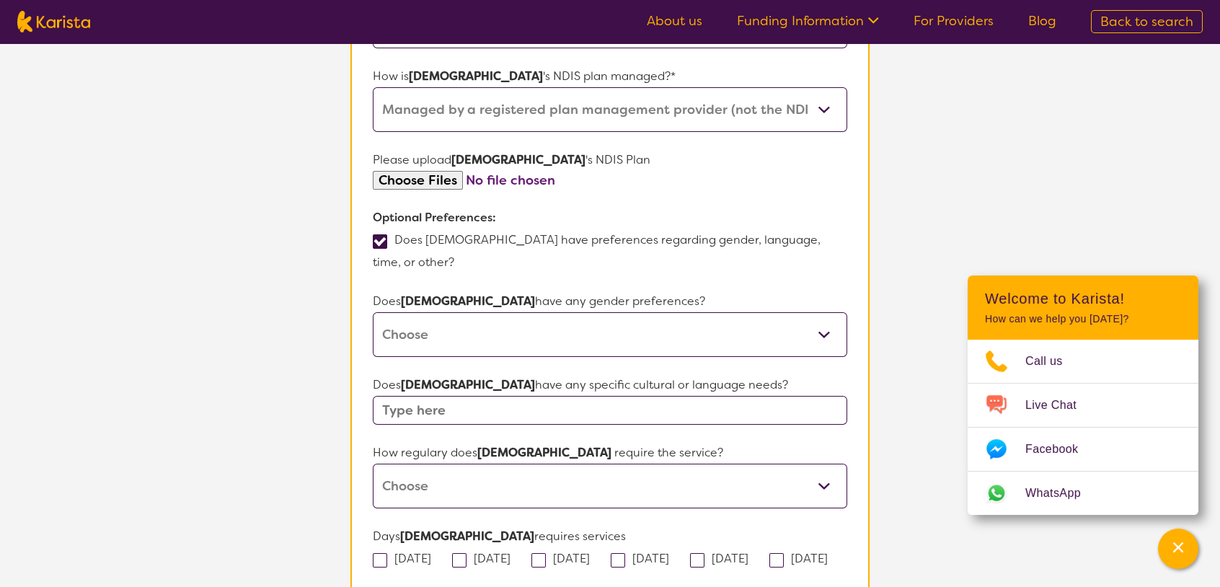
scroll to position [873, 0]
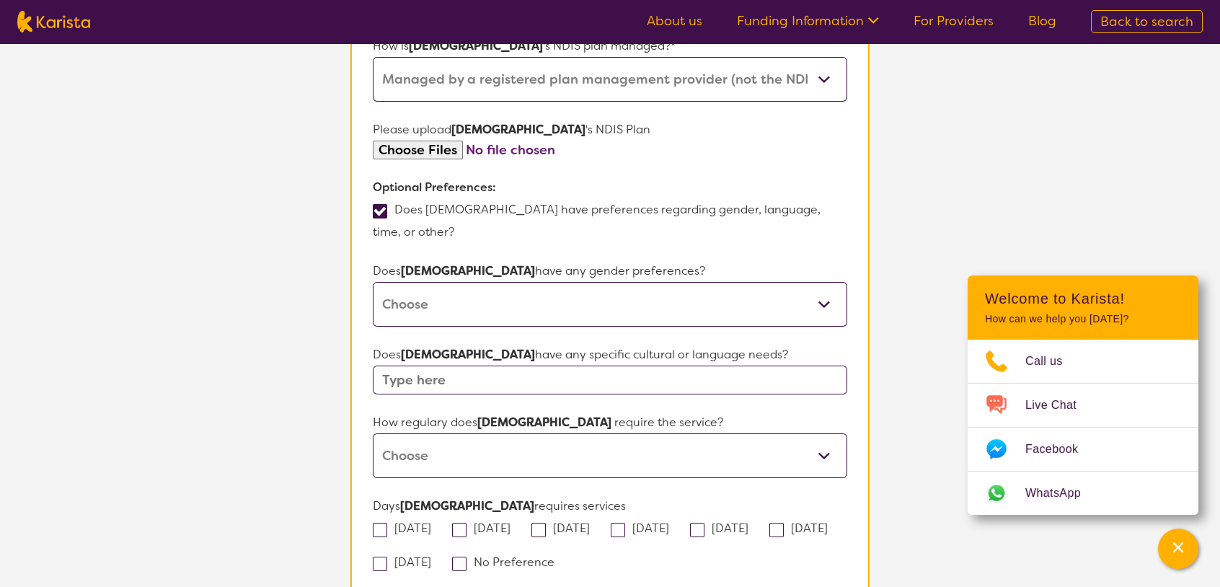
click at [597, 365] on input "text" at bounding box center [610, 379] width 474 height 29
paste input "[GEOGRAPHIC_DATA]"
type input "[GEOGRAPHIC_DATA]"
click at [580, 433] on select "Daily Twice a week Weekly Every fortnight Monthly Other" at bounding box center [610, 455] width 474 height 45
click at [579, 433] on select "Daily Twice a week Weekly Every fortnight Monthly Other" at bounding box center [610, 455] width 474 height 45
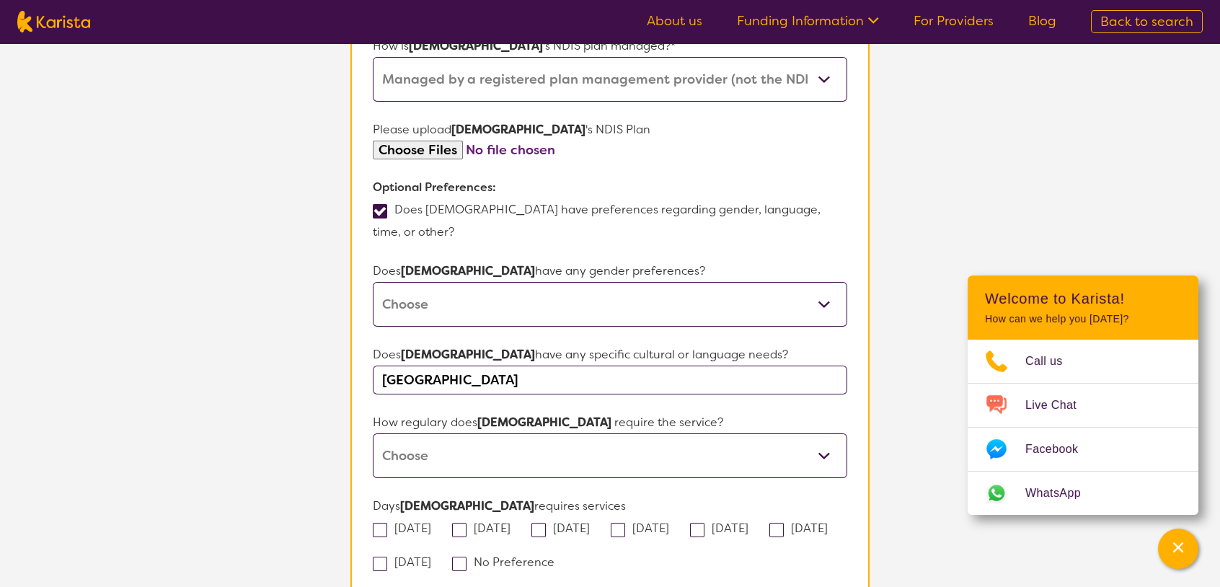
click at [574, 433] on select "Daily Twice a week Weekly Every fortnight Monthly Other" at bounding box center [610, 455] width 474 height 45
select select "Other"
click at [373, 433] on select "Daily Twice a week Weekly Every fortnight Monthly Other" at bounding box center [610, 455] width 474 height 45
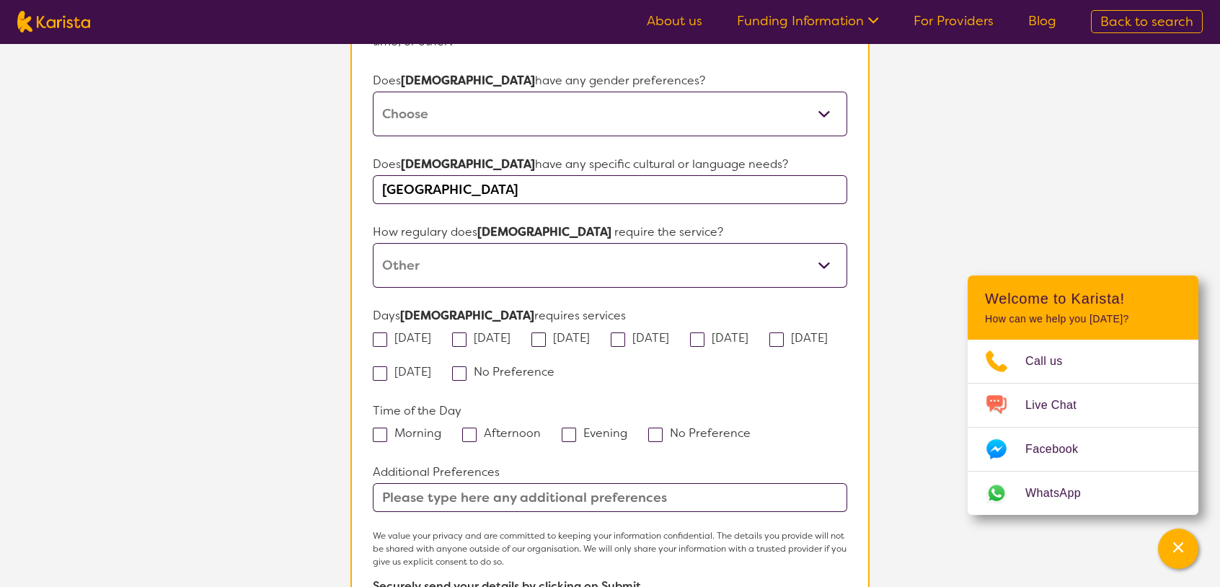
scroll to position [1065, 0]
click at [654, 425] on span at bounding box center [655, 432] width 14 height 14
click at [750, 425] on input "No Preference" at bounding box center [754, 429] width 9 height 9
checkbox input "true"
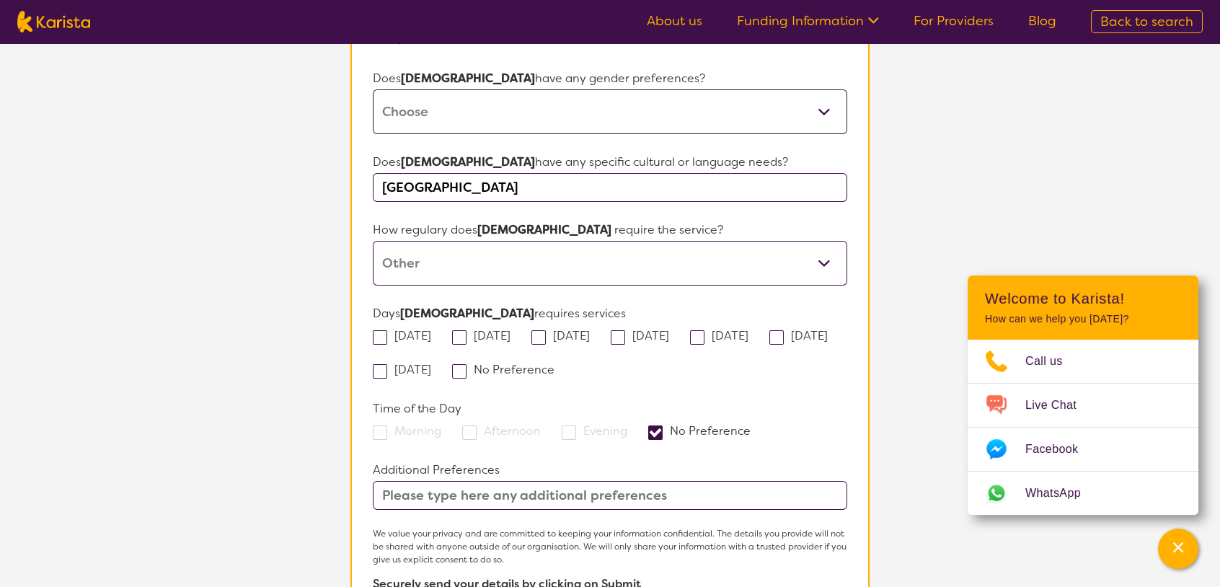
click at [466, 364] on span at bounding box center [459, 371] width 14 height 14
click at [557, 364] on input "No Preference" at bounding box center [558, 368] width 9 height 9
checkbox input "true"
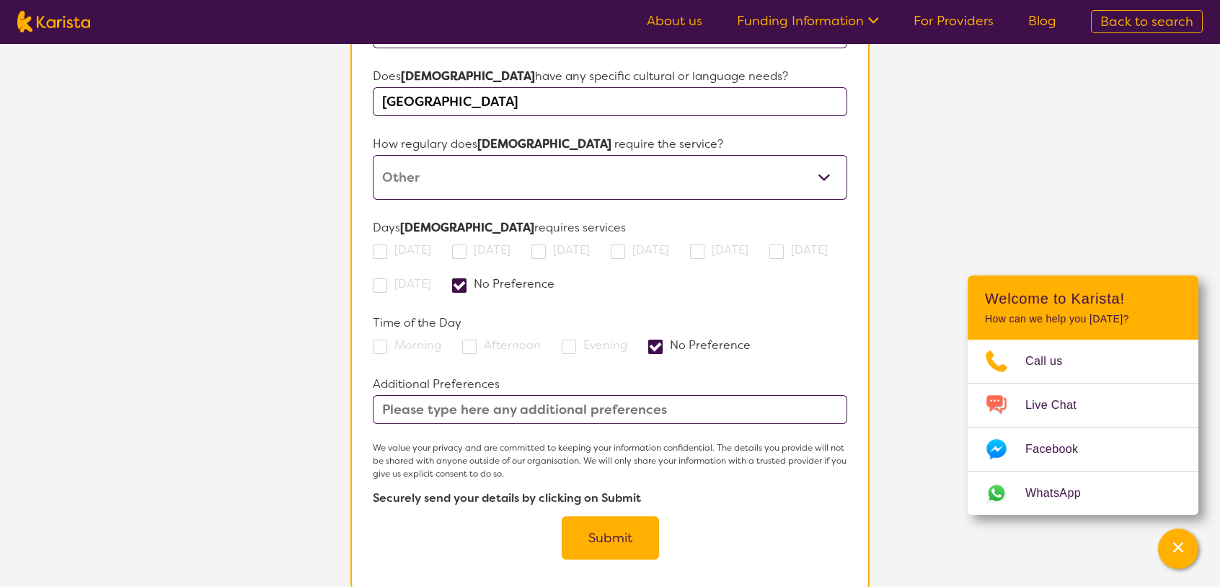
scroll to position [1161, 0]
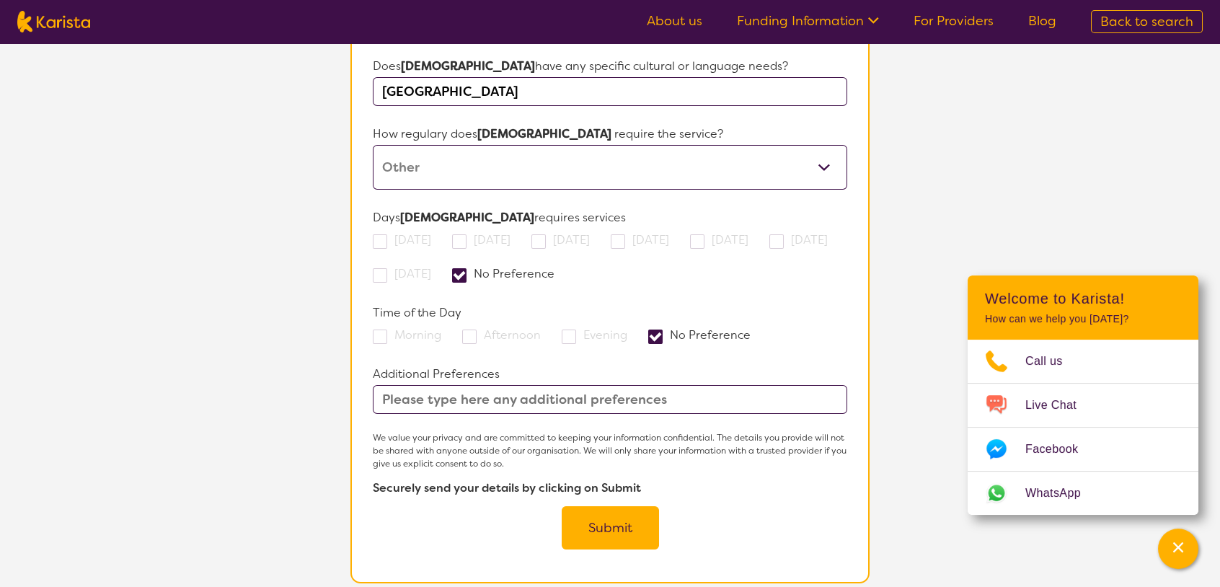
click at [616, 506] on button "Submit" at bounding box center [610, 527] width 97 height 43
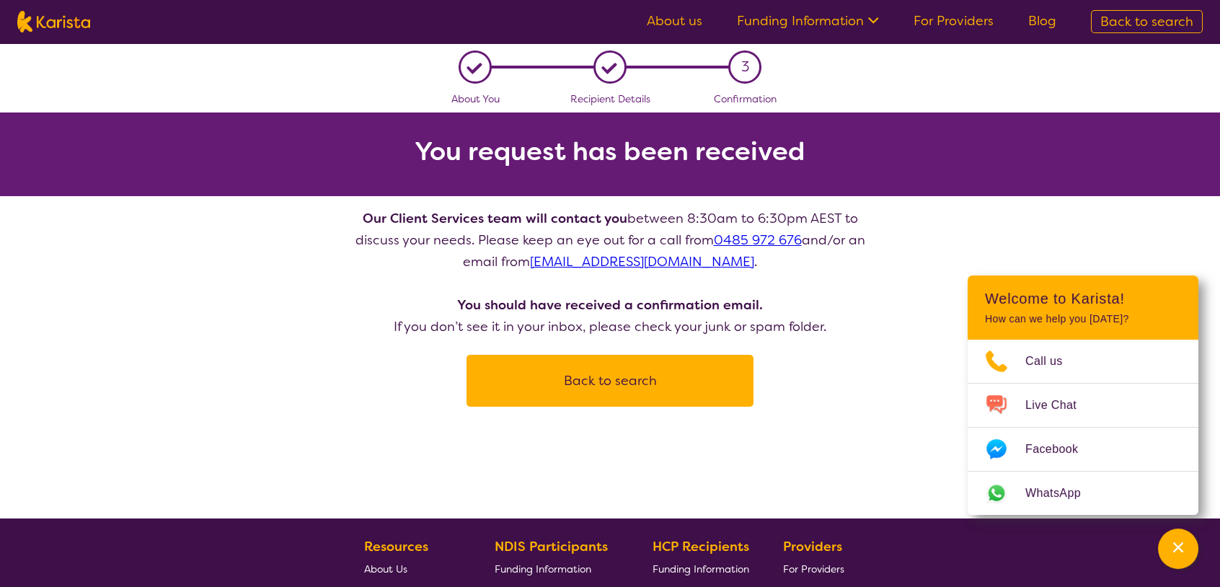
click at [647, 394] on button "Back to search" at bounding box center [610, 380] width 252 height 43
select select "[MEDICAL_DATA]"
select select "AD"
select select "NDIS"
select select "[MEDICAL_DATA]"
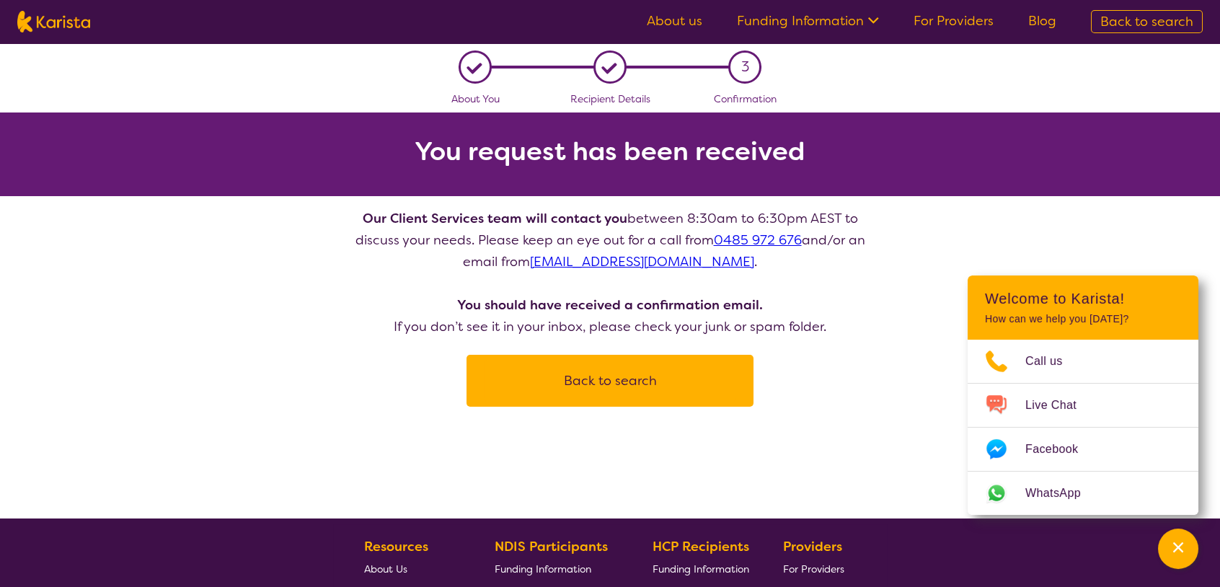
select select "AD"
select select "NDIS"
